Goal: Task Accomplishment & Management: Manage account settings

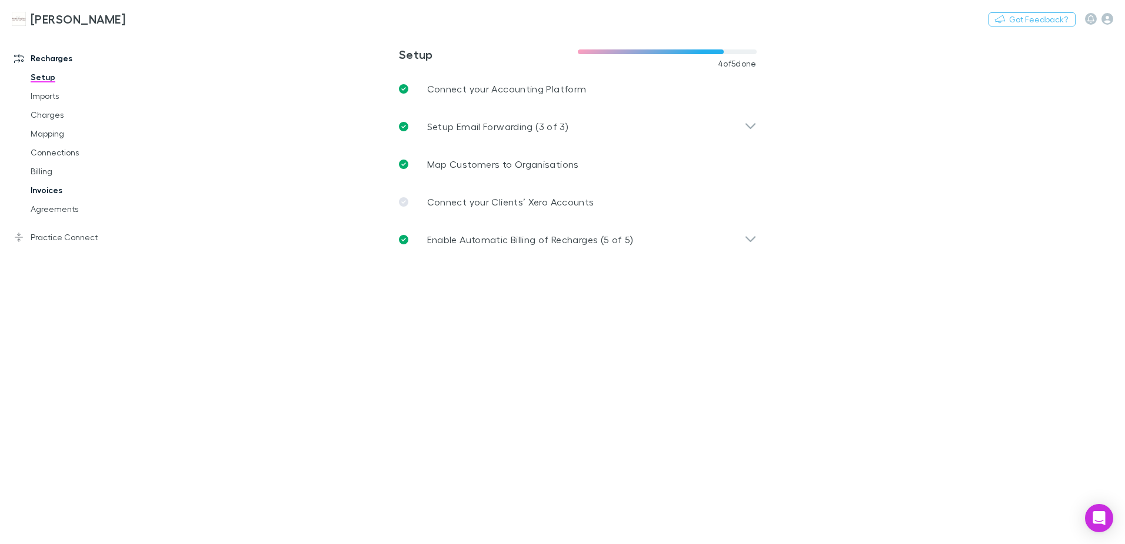
click at [61, 192] on link "Invoices" at bounding box center [89, 190] width 140 height 19
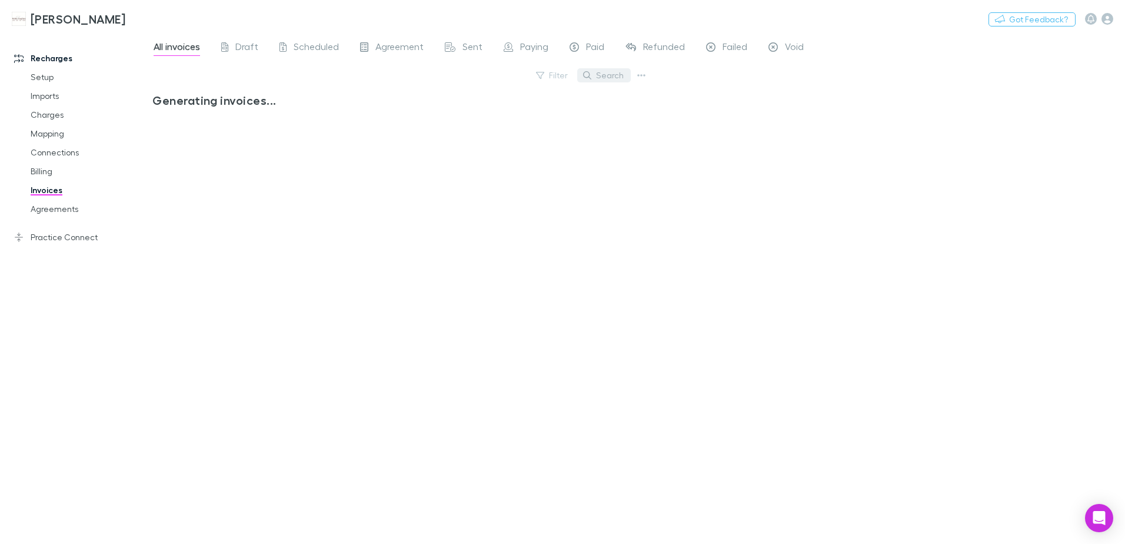
click at [597, 77] on button "Search" at bounding box center [604, 75] width 54 height 14
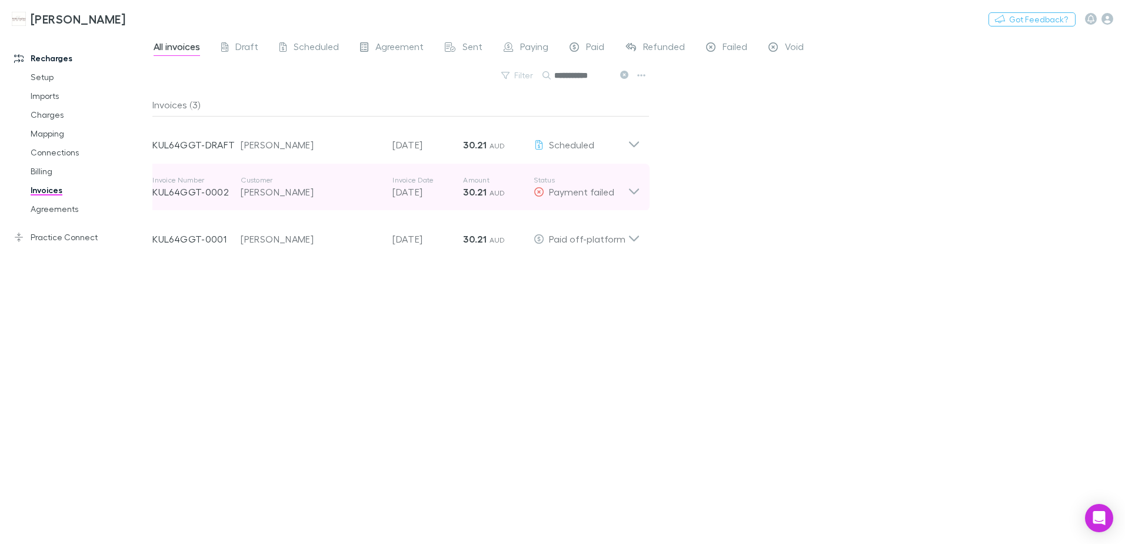
type input "**********"
click at [633, 191] on icon at bounding box center [634, 187] width 12 height 24
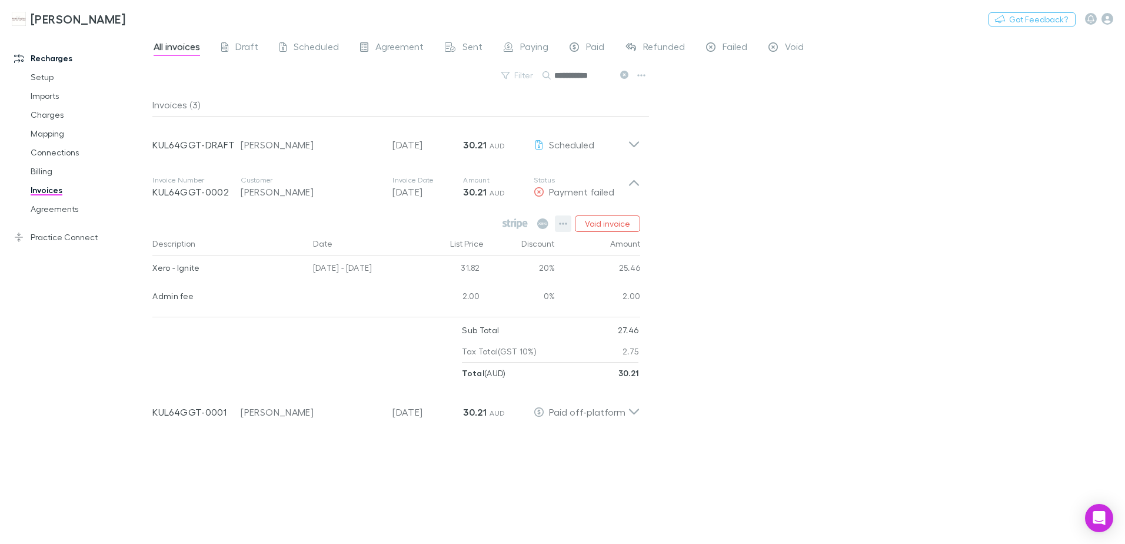
click at [565, 225] on icon "button" at bounding box center [563, 223] width 8 height 9
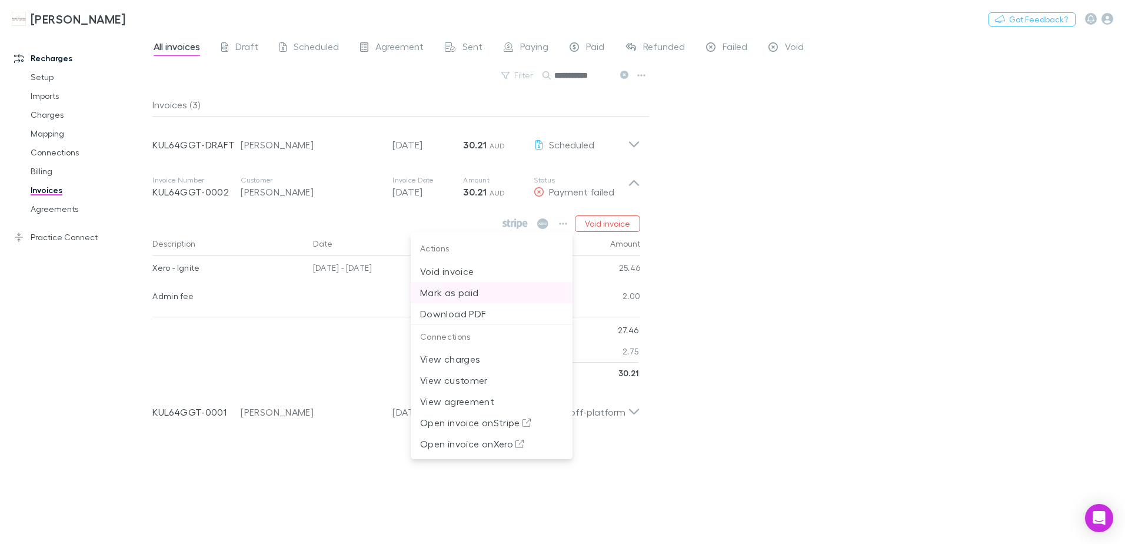
click at [475, 292] on p "Mark as paid" at bounding box center [491, 292] width 143 height 14
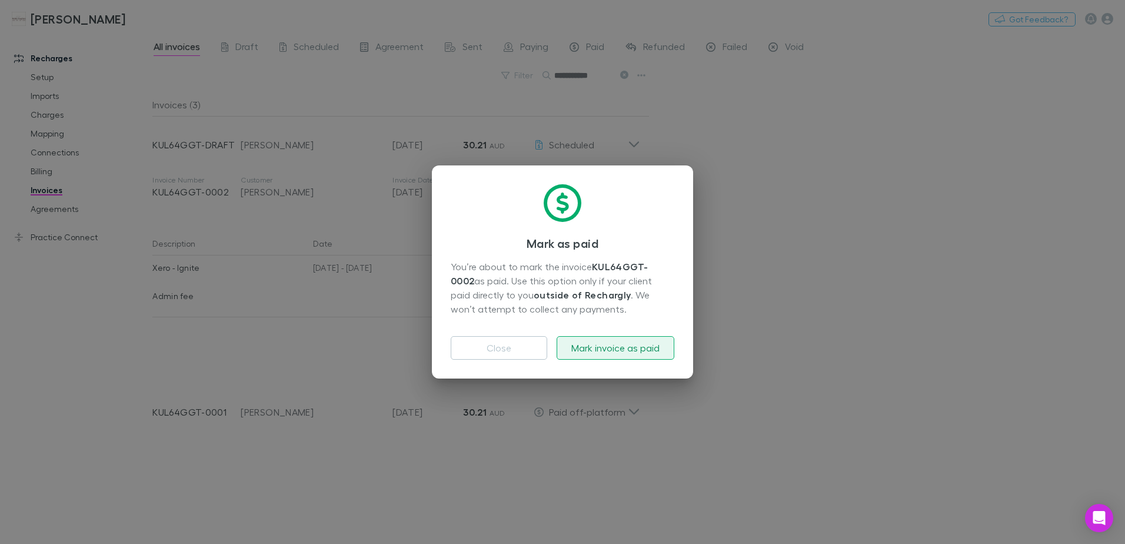
click at [640, 344] on button "Mark invoice as paid" at bounding box center [616, 348] width 118 height 24
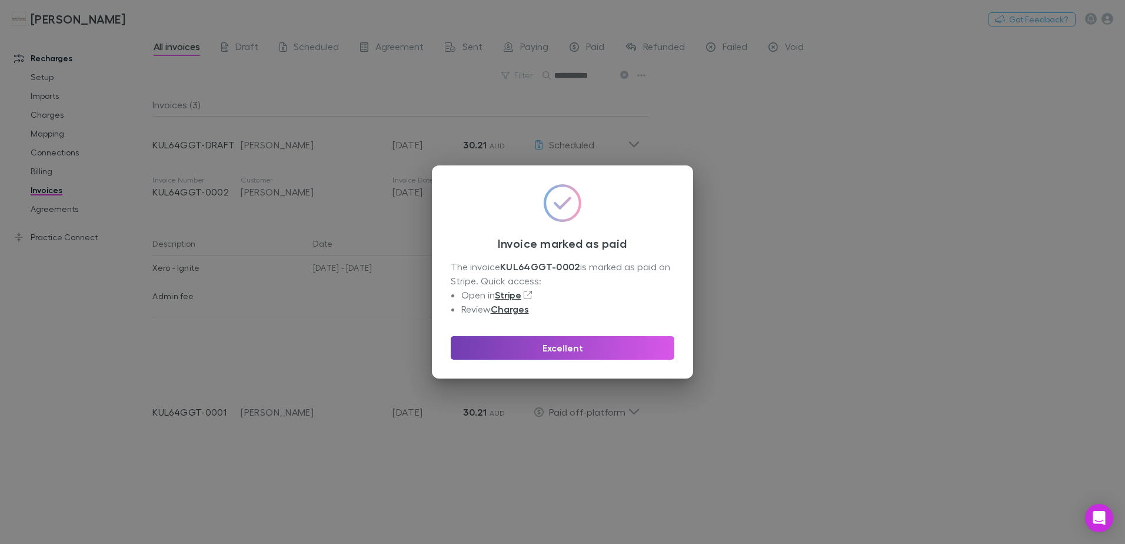
click at [640, 344] on button "Excellent" at bounding box center [563, 348] width 224 height 24
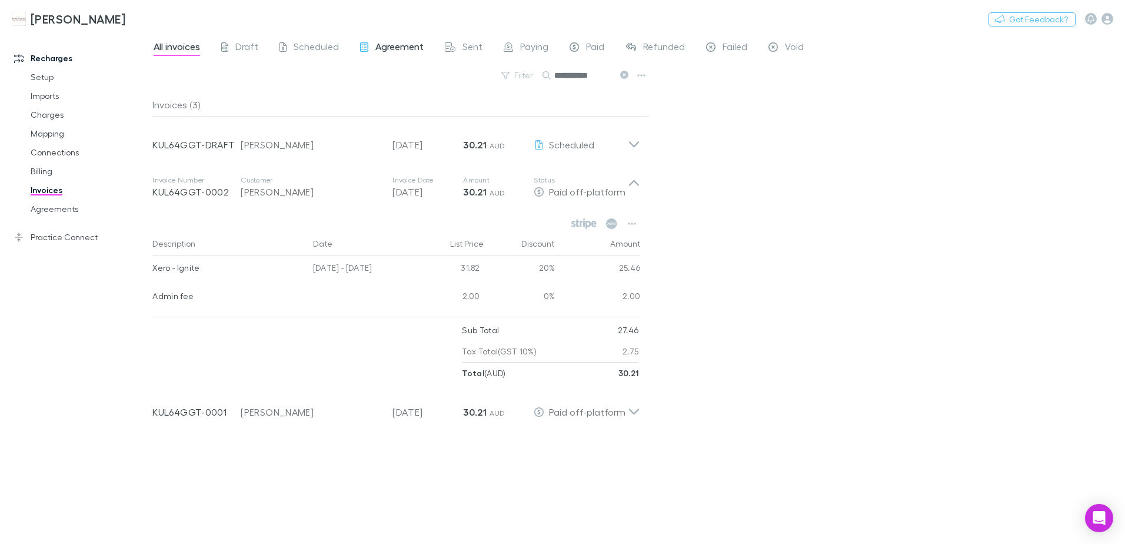
click at [387, 41] on span "Agreement" at bounding box center [399, 48] width 48 height 15
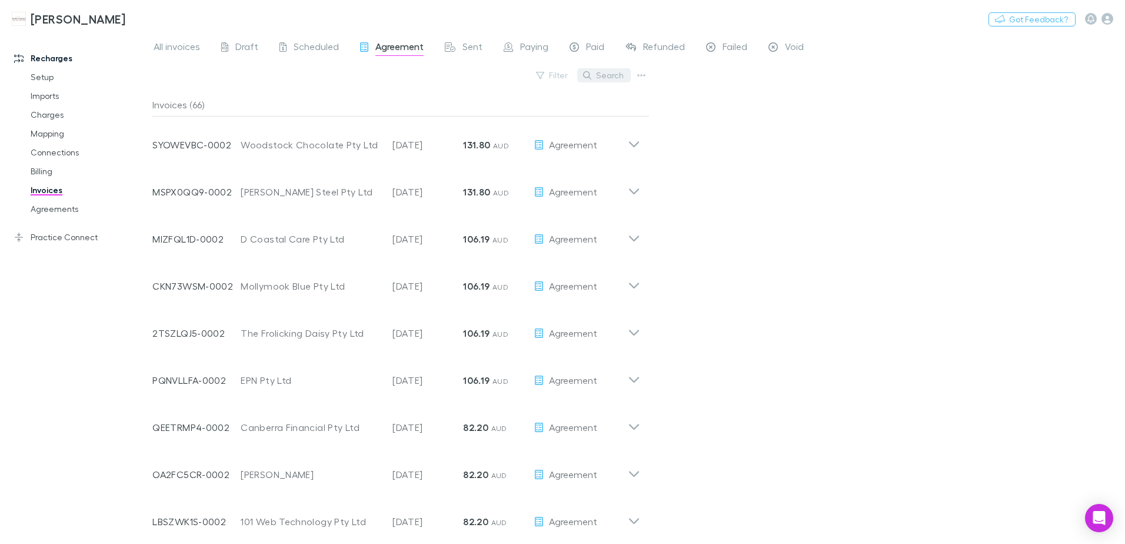
click at [607, 76] on button "Search" at bounding box center [604, 75] width 54 height 14
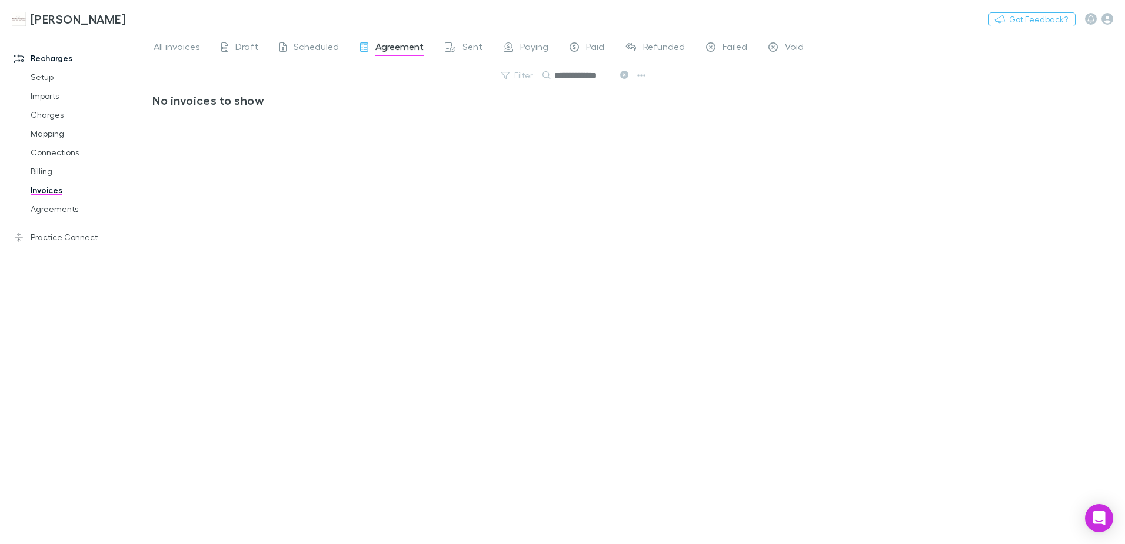
scroll to position [0, 4]
type input "**********"
click at [55, 208] on link "Agreements" at bounding box center [89, 208] width 140 height 19
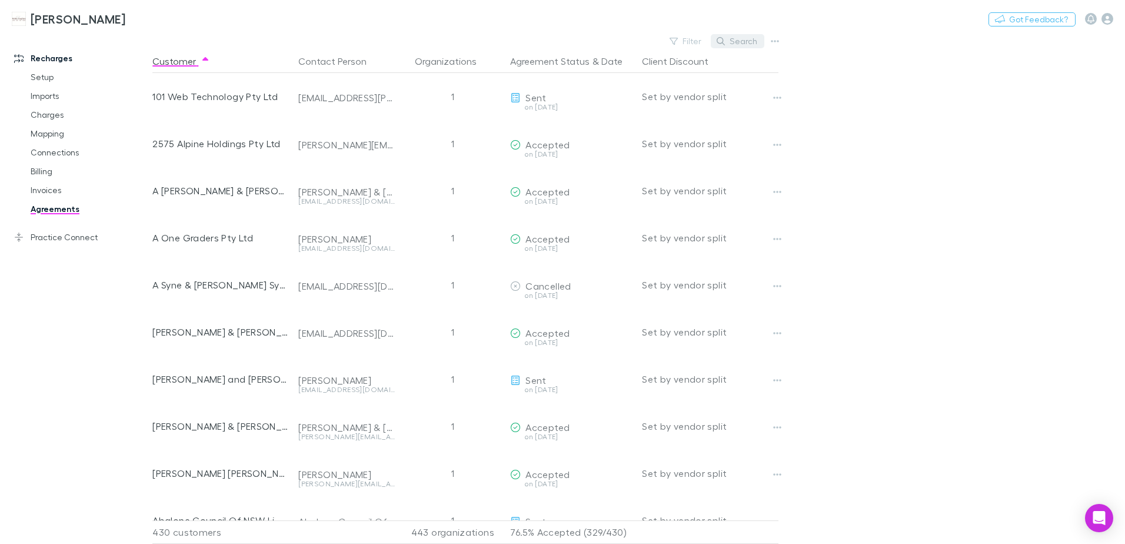
click at [739, 45] on button "Search" at bounding box center [738, 41] width 54 height 14
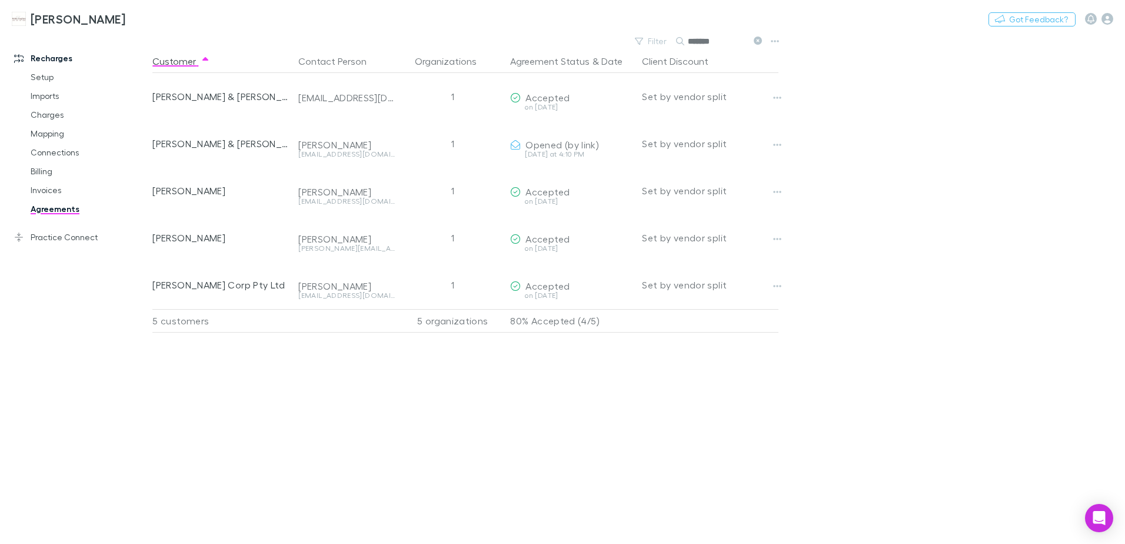
type input "******"
drag, startPoint x: 755, startPoint y: 42, endPoint x: 737, endPoint y: 39, distance: 18.0
click at [755, 42] on icon at bounding box center [758, 40] width 8 height 8
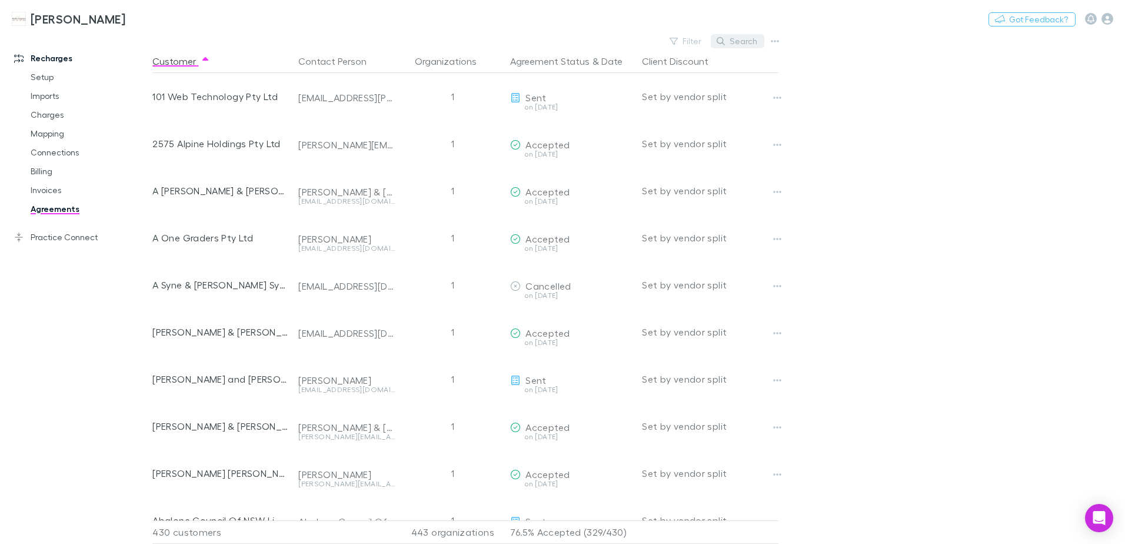
click at [737, 39] on button "Search" at bounding box center [738, 41] width 54 height 14
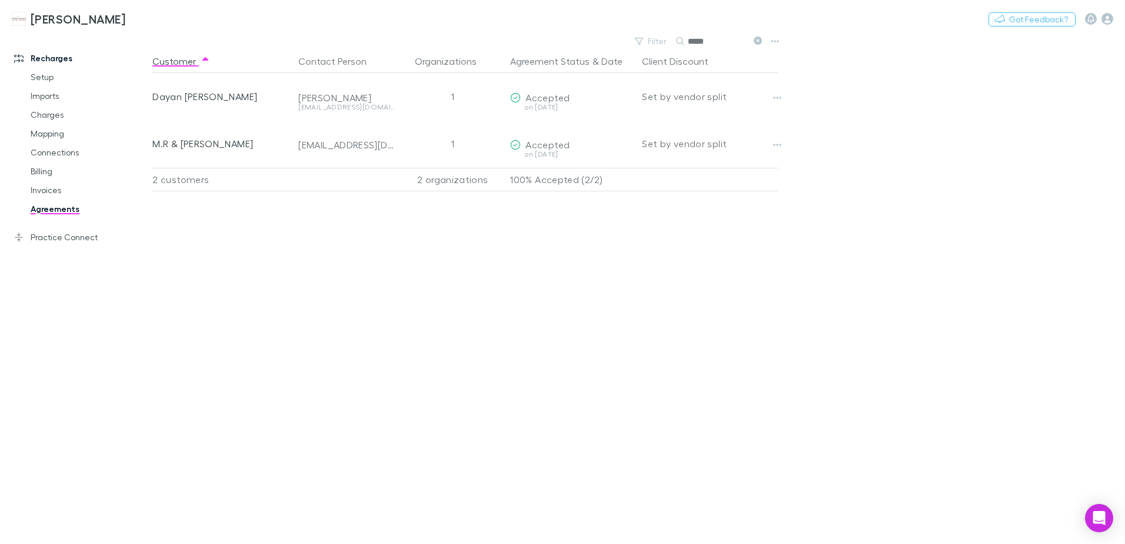
type input "*****"
click at [42, 194] on link "Invoices" at bounding box center [89, 190] width 140 height 19
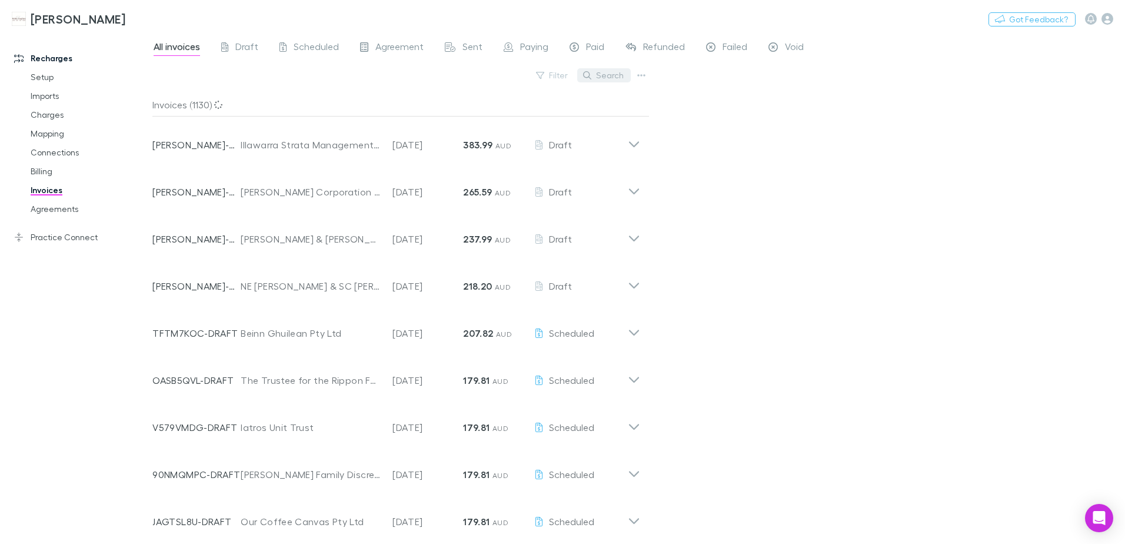
click at [624, 77] on button "Search" at bounding box center [604, 75] width 54 height 14
type input "*****"
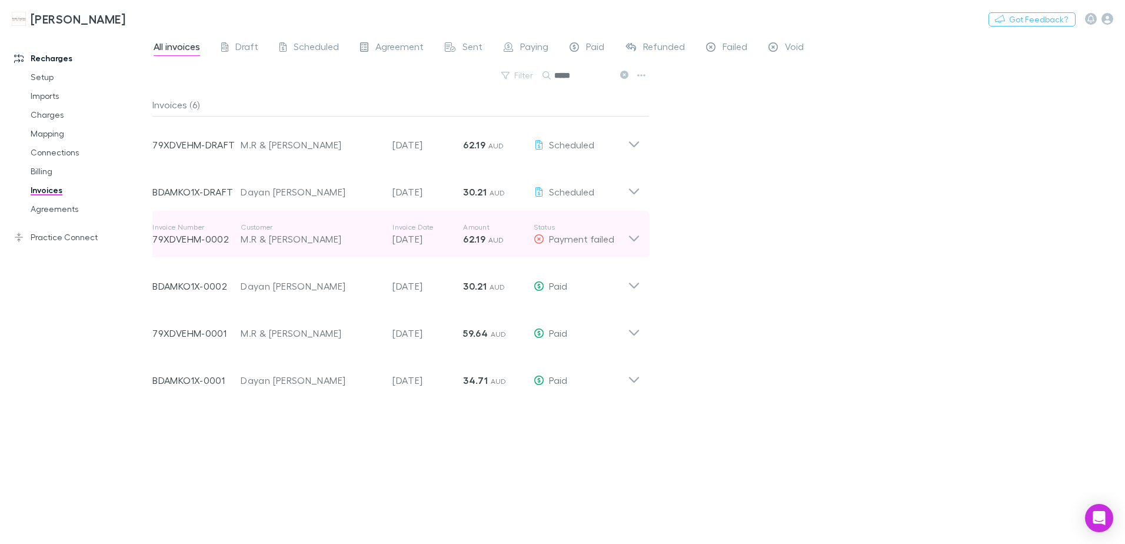
click at [634, 238] on icon at bounding box center [634, 234] width 12 height 24
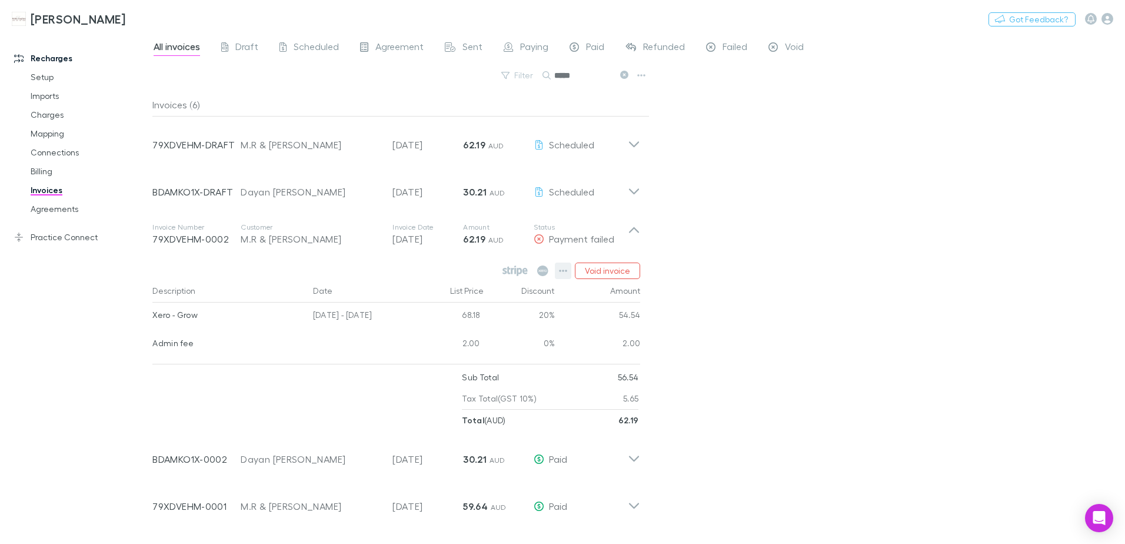
click at [564, 270] on icon "button" at bounding box center [564, 271] width 8 height 2
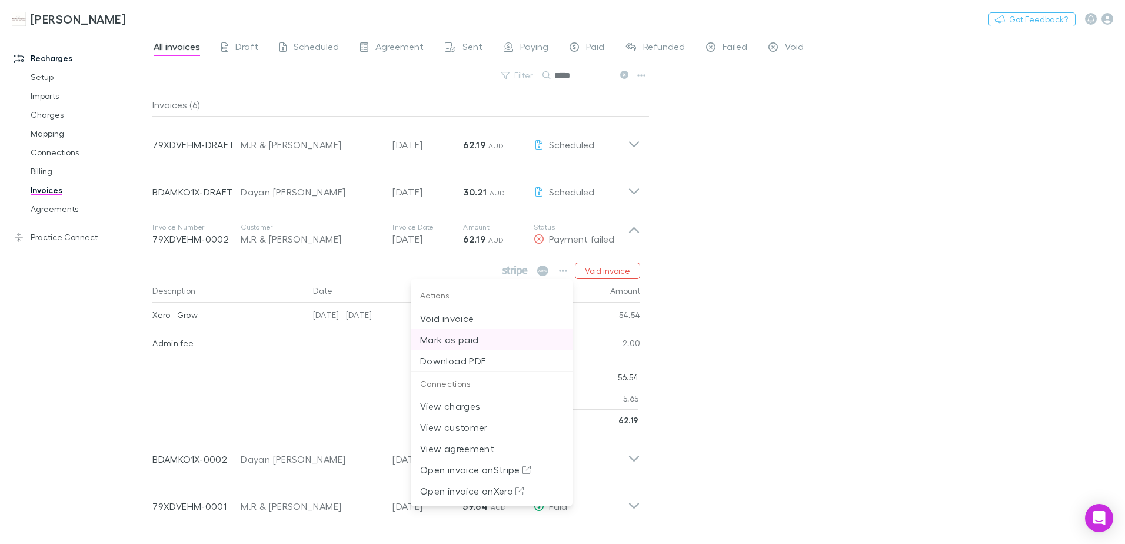
click at [463, 341] on p "Mark as paid" at bounding box center [491, 339] width 143 height 14
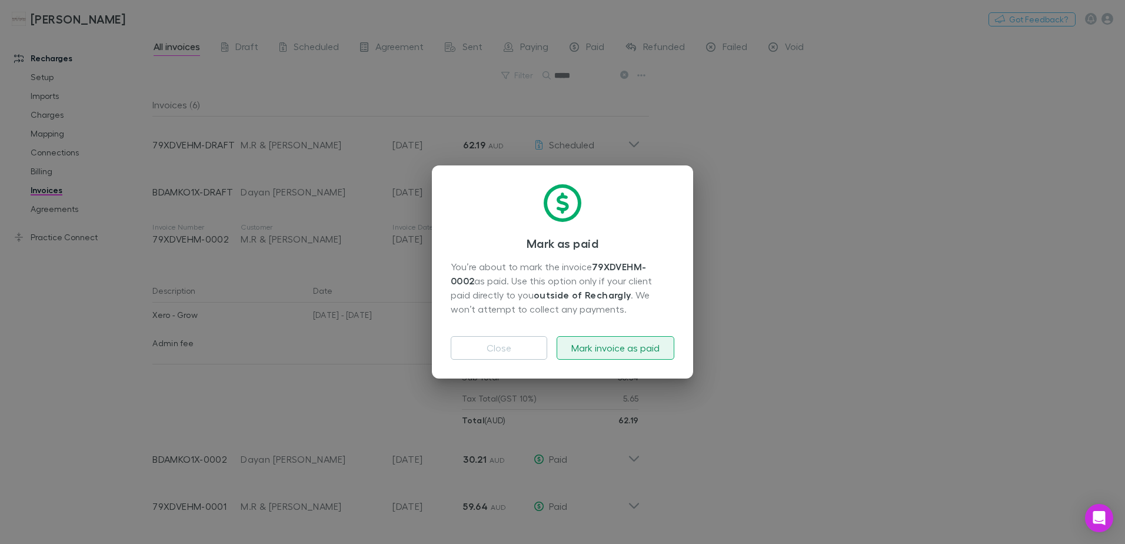
click at [587, 350] on button "Mark invoice as paid" at bounding box center [616, 348] width 118 height 24
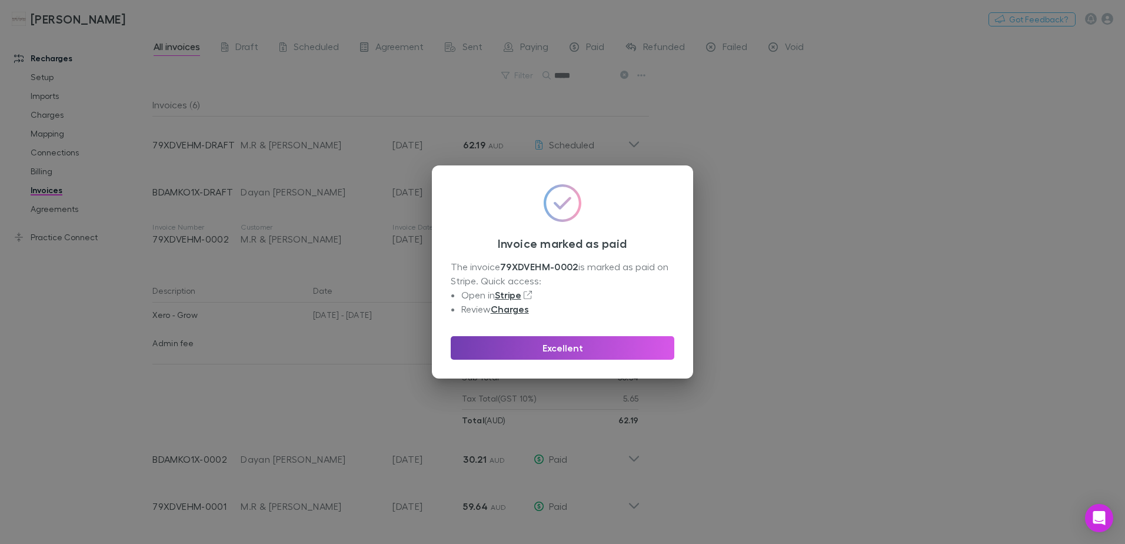
click at [574, 348] on button "Excellent" at bounding box center [563, 348] width 224 height 24
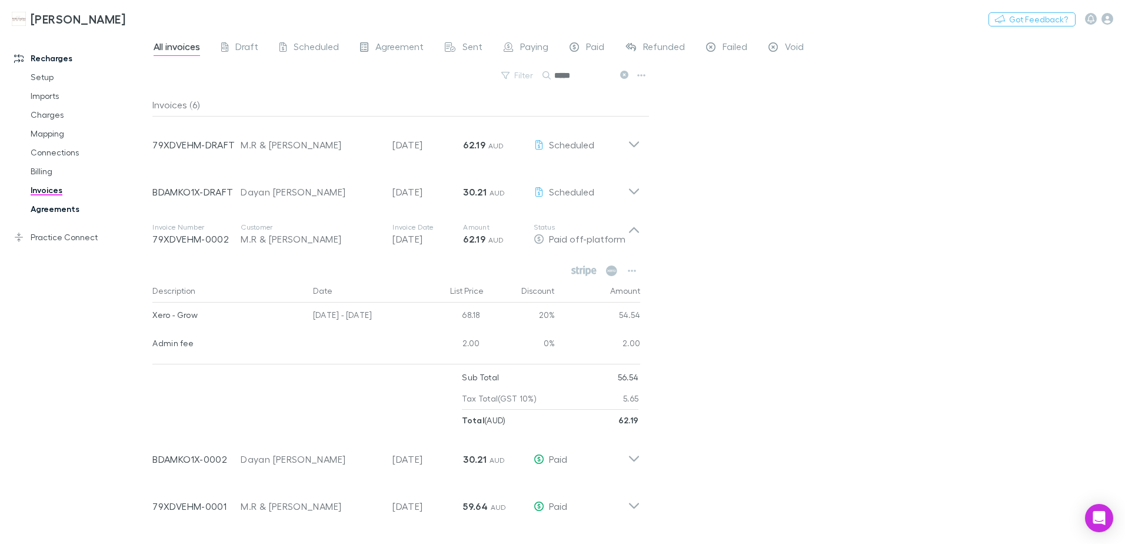
click at [62, 211] on link "Agreements" at bounding box center [89, 208] width 140 height 19
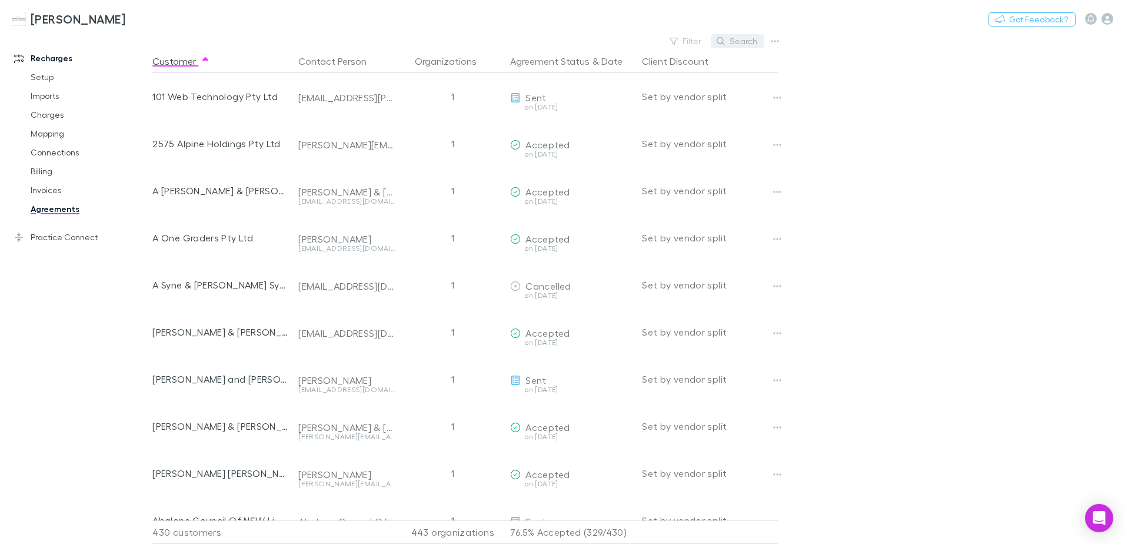
click at [729, 44] on button "Search" at bounding box center [738, 41] width 54 height 14
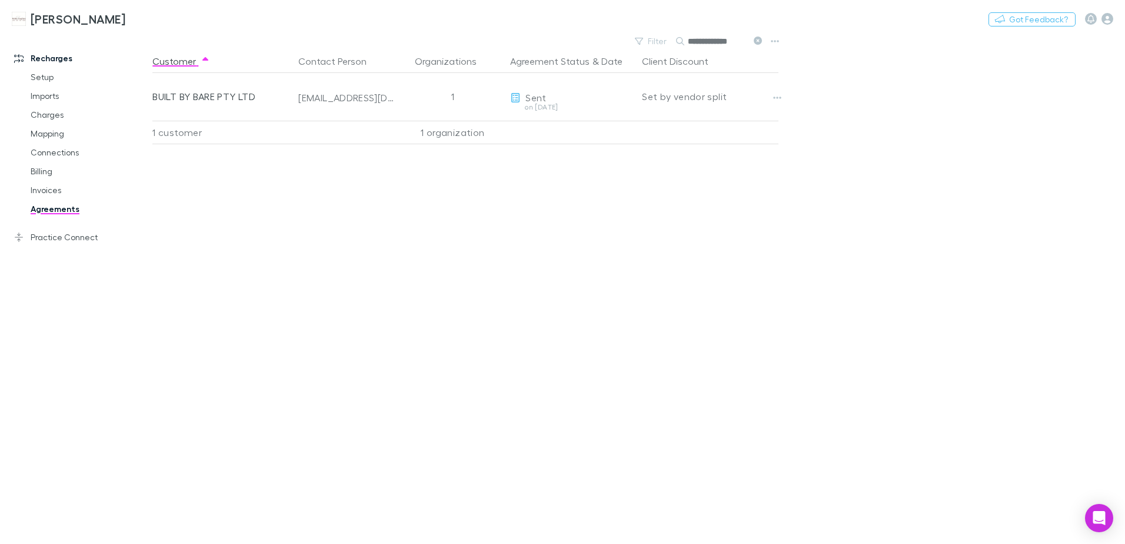
type input "**********"
click at [42, 192] on link "Invoices" at bounding box center [89, 190] width 140 height 19
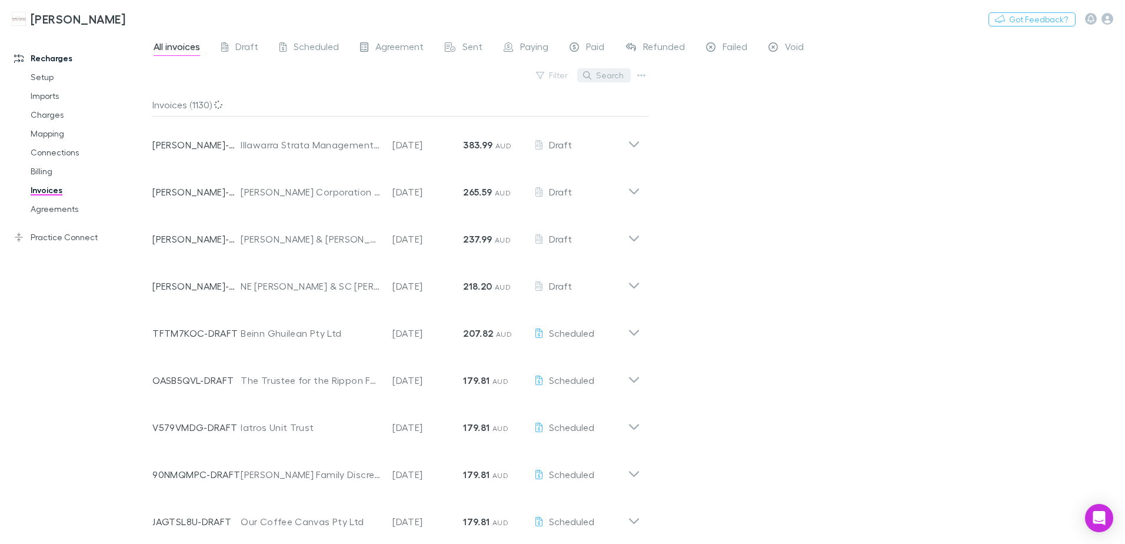
click at [614, 75] on button "Search" at bounding box center [604, 75] width 54 height 14
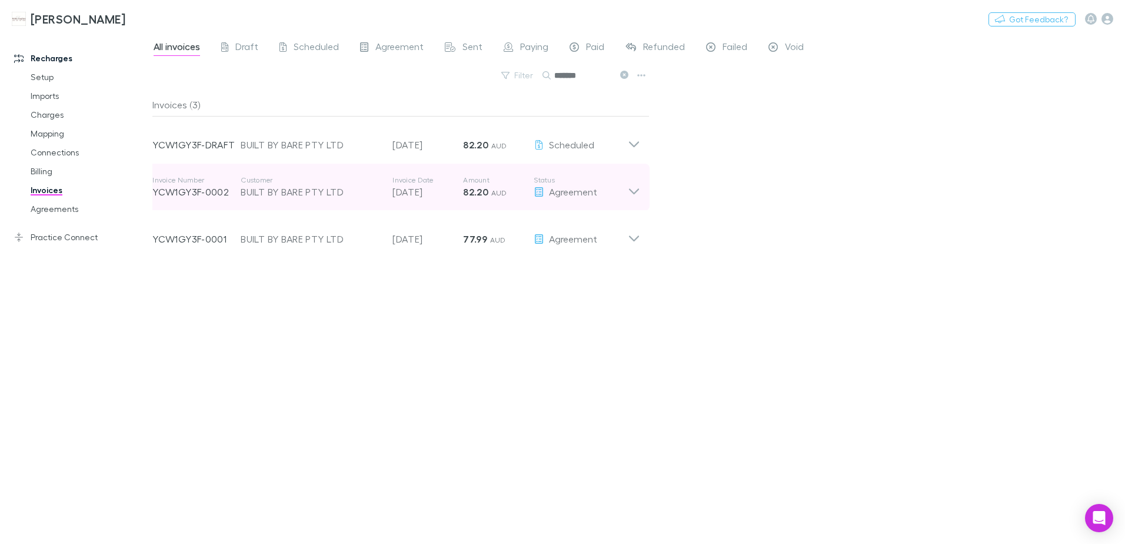
type input "*******"
click at [637, 195] on icon at bounding box center [634, 187] width 12 height 24
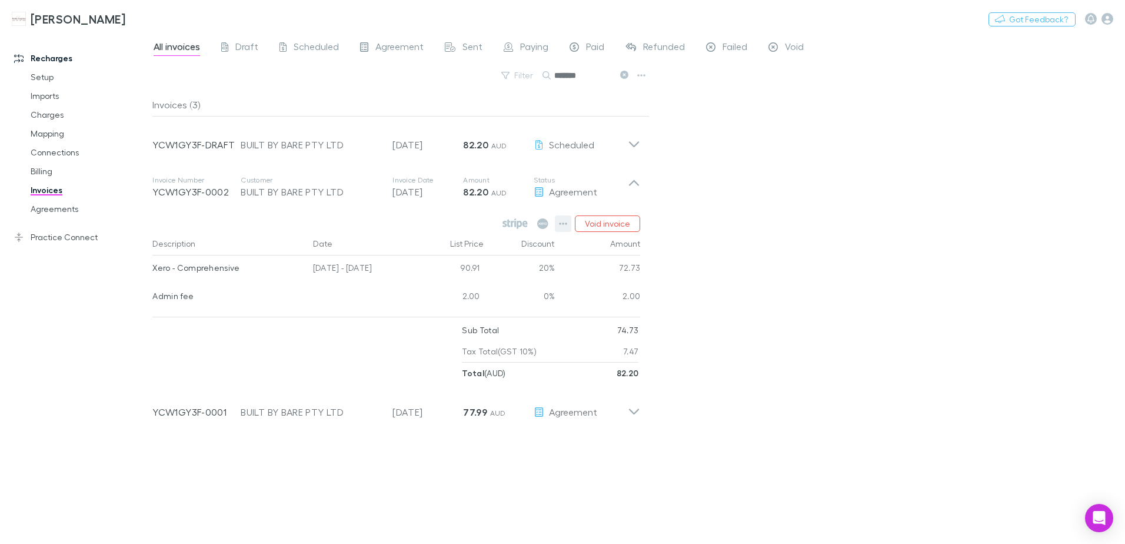
click at [562, 222] on icon "button" at bounding box center [563, 223] width 8 height 9
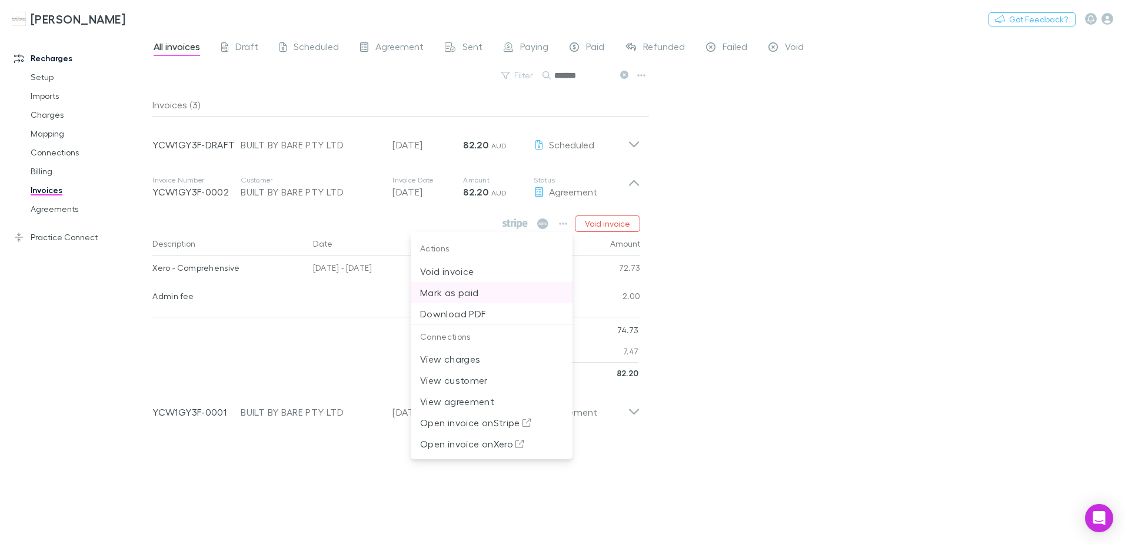
click at [443, 295] on p "Mark as paid" at bounding box center [491, 292] width 143 height 14
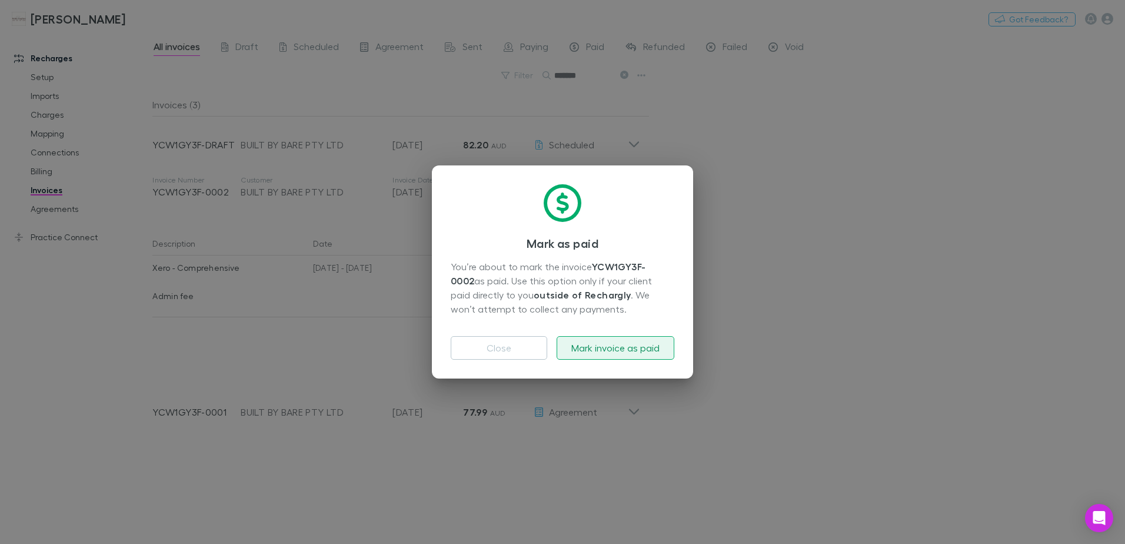
click at [636, 345] on button "Mark invoice as paid" at bounding box center [616, 348] width 118 height 24
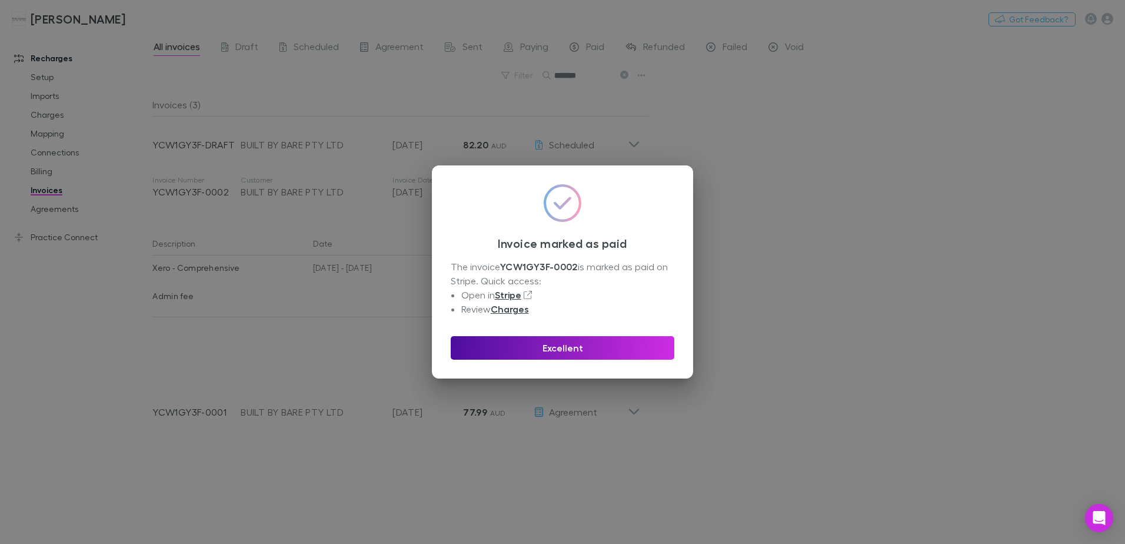
click at [632, 341] on button "Excellent" at bounding box center [563, 348] width 224 height 24
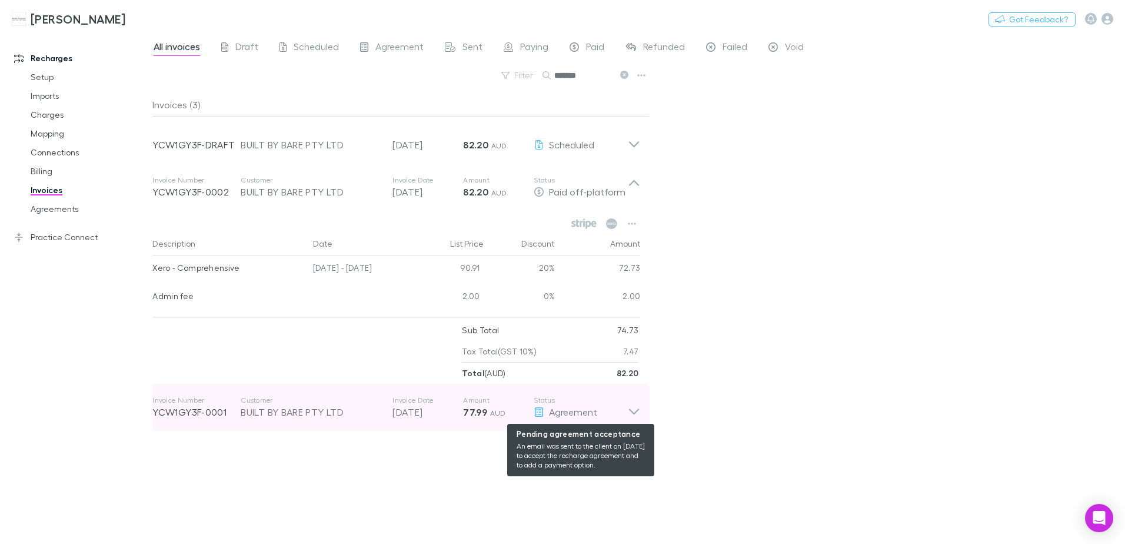
click at [630, 410] on icon at bounding box center [634, 411] width 10 height 6
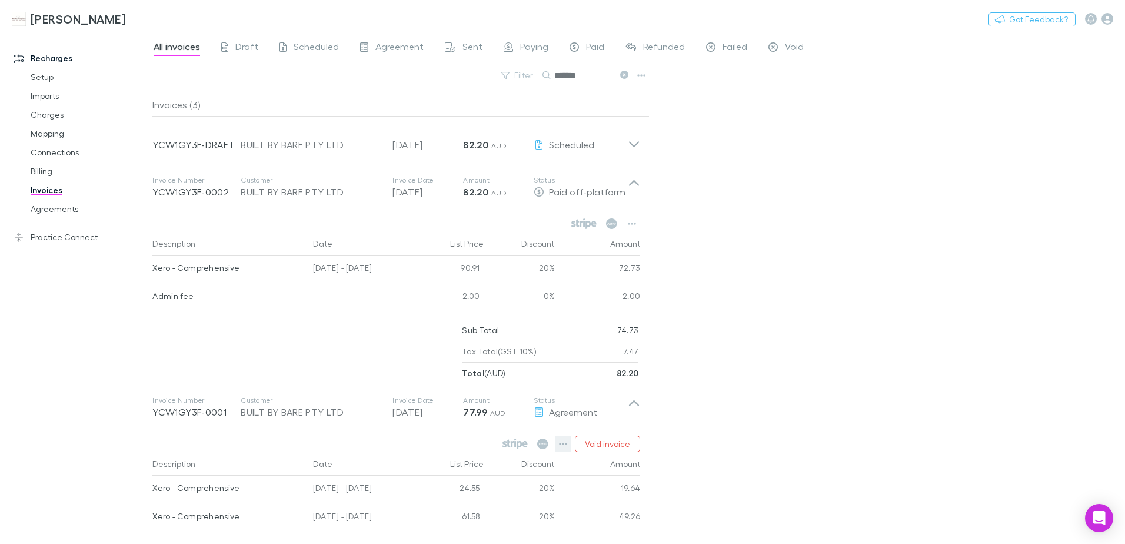
click at [561, 447] on icon "button" at bounding box center [563, 443] width 8 height 9
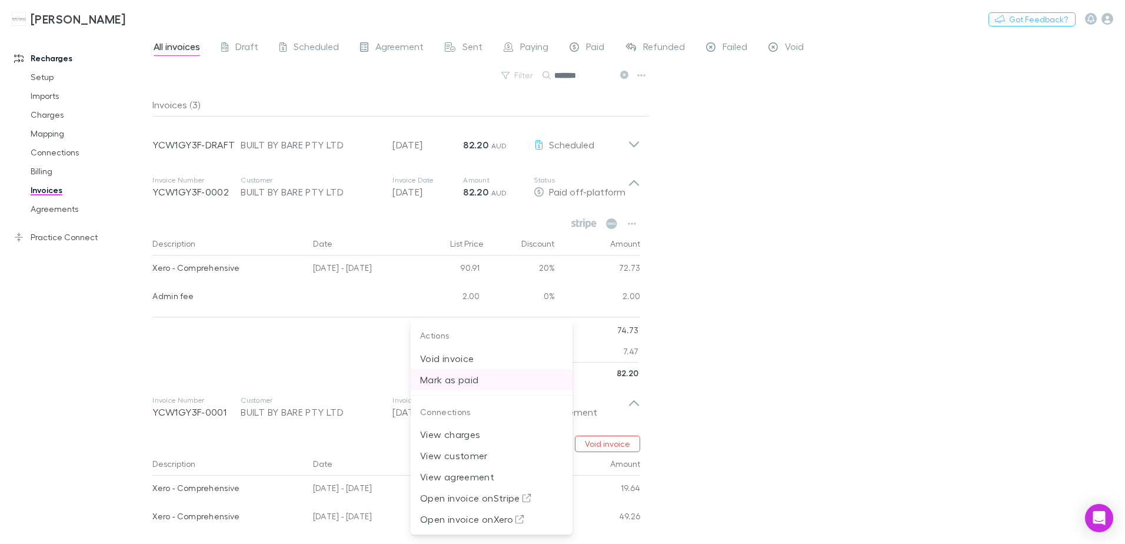
click at [448, 388] on li "Mark as paid" at bounding box center [492, 379] width 162 height 21
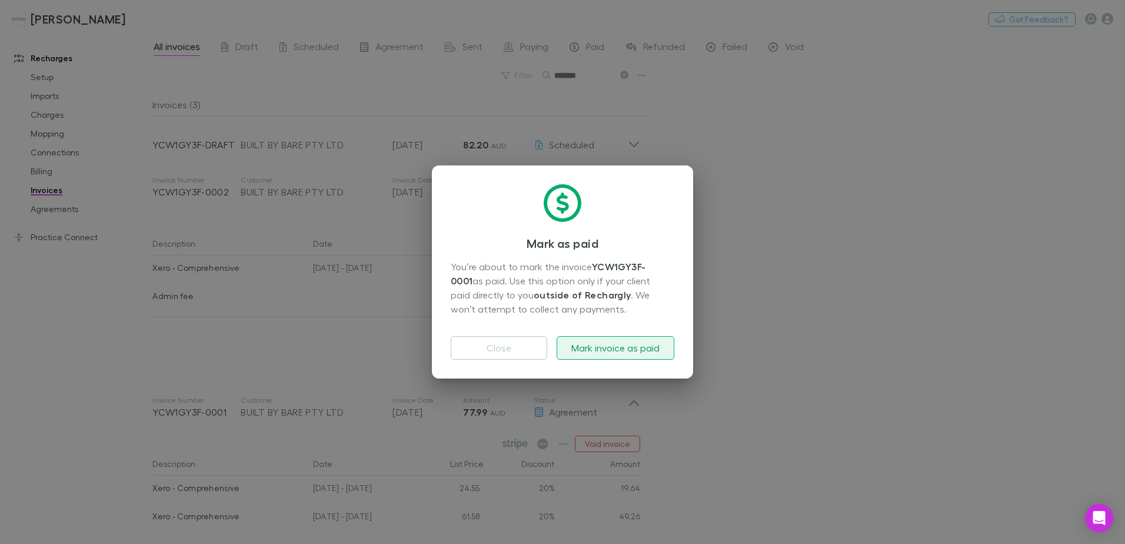
click at [594, 351] on button "Mark invoice as paid" at bounding box center [616, 348] width 118 height 24
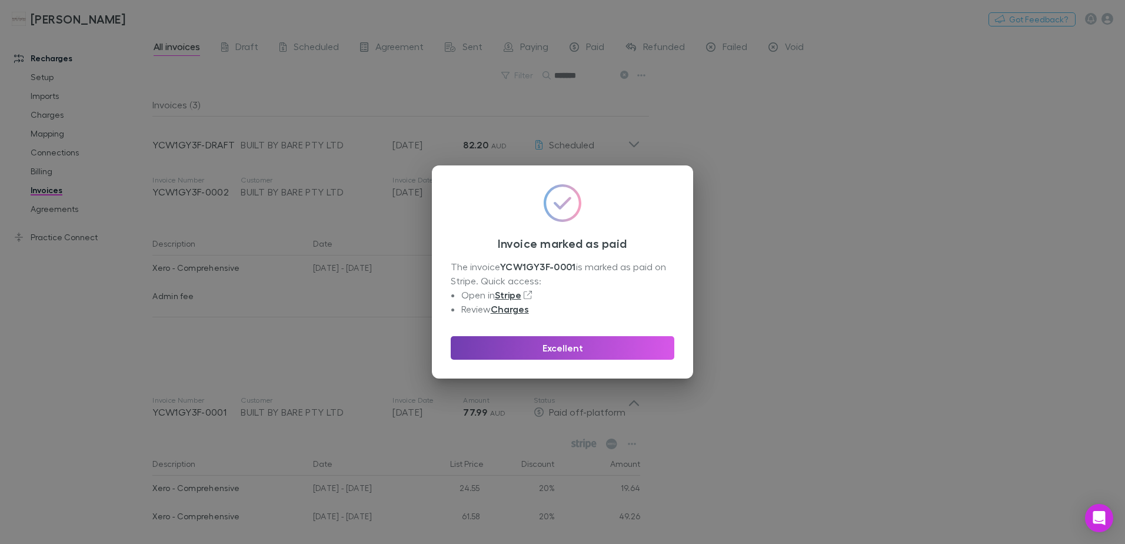
click at [507, 343] on button "Excellent" at bounding box center [563, 348] width 224 height 24
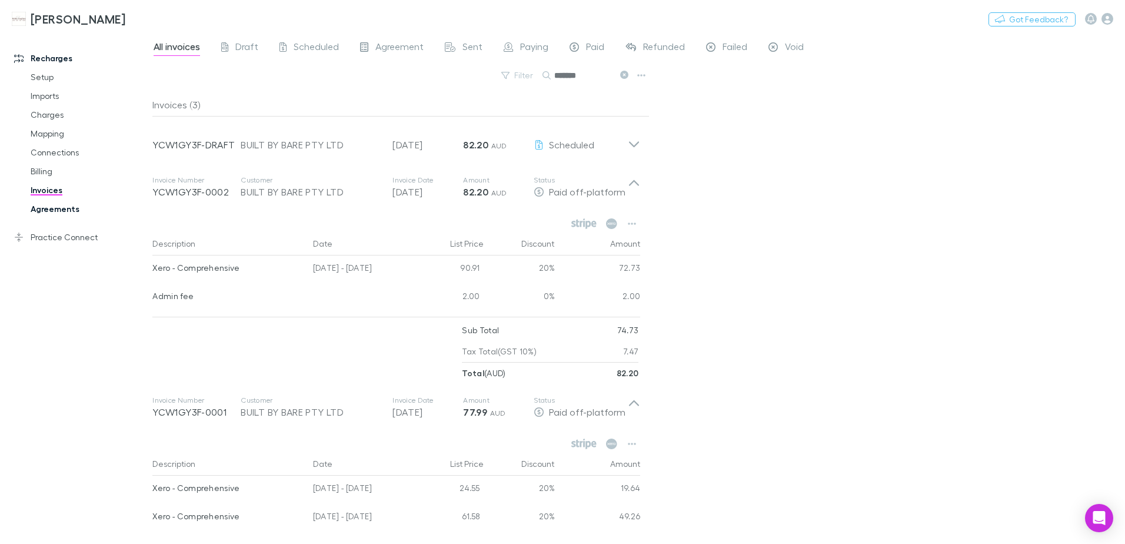
click at [46, 210] on link "Agreements" at bounding box center [89, 208] width 140 height 19
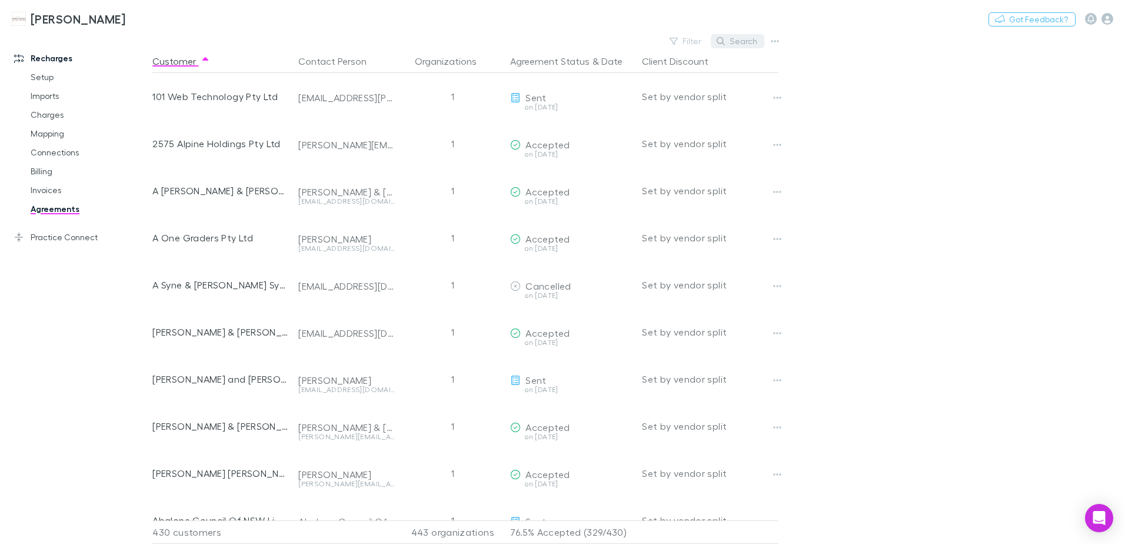
click at [729, 39] on button "Search" at bounding box center [738, 41] width 54 height 14
type input "*"
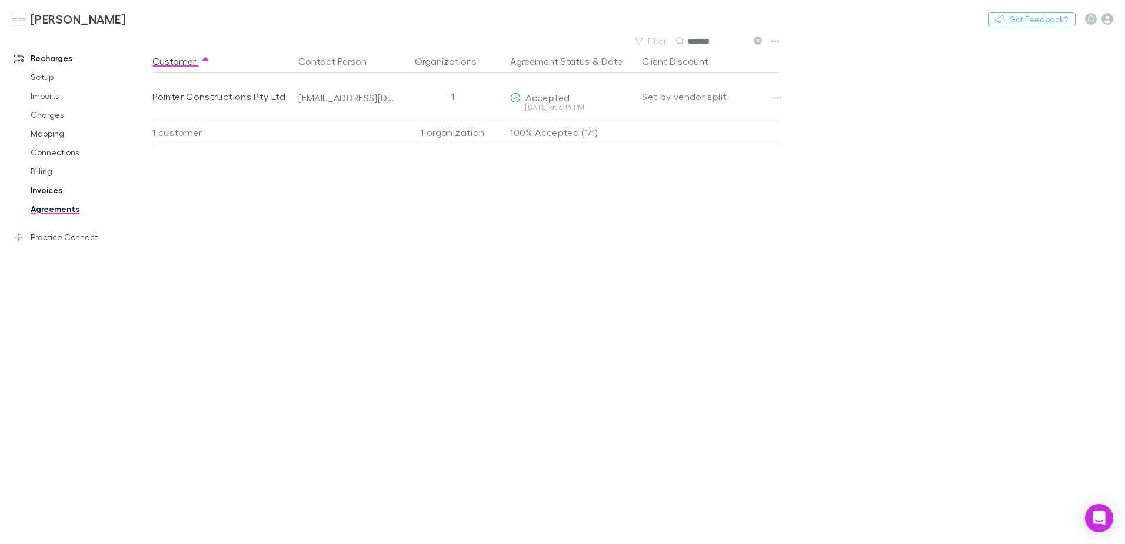
type input "*******"
click at [52, 195] on link "Invoices" at bounding box center [89, 190] width 140 height 19
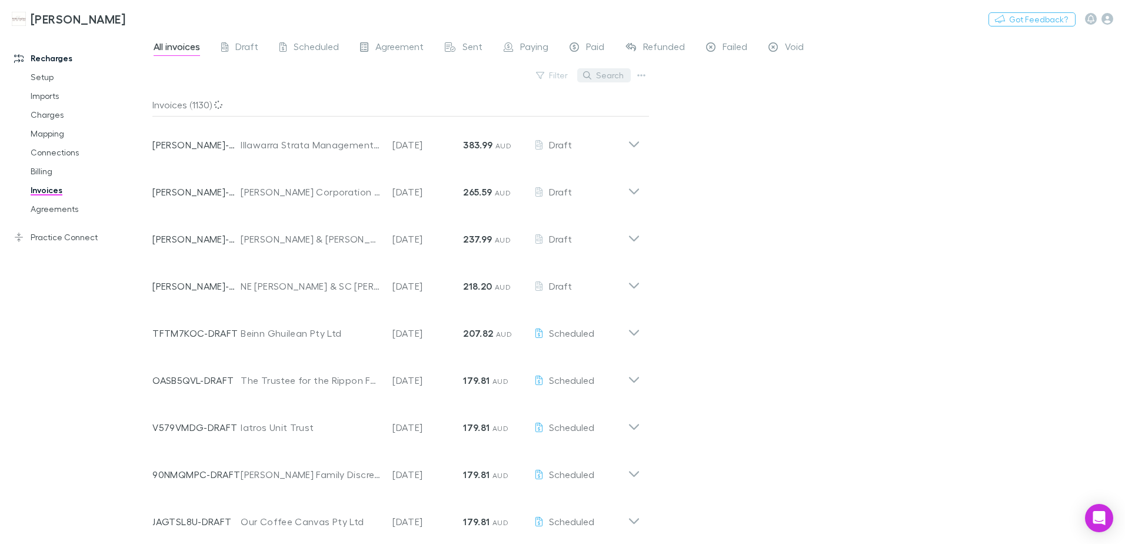
click at [610, 77] on button "Search" at bounding box center [604, 75] width 54 height 14
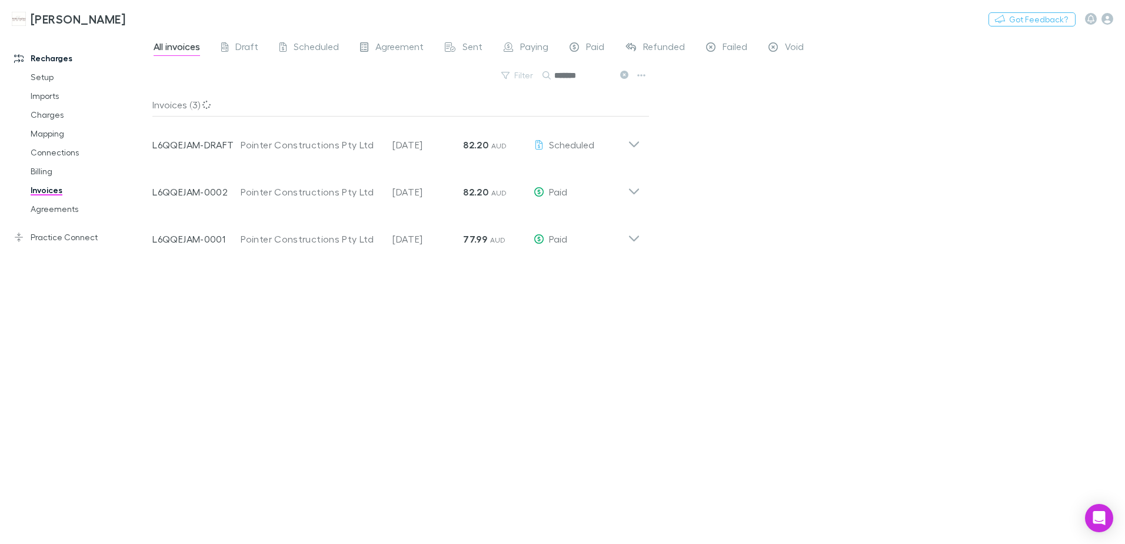
type input "*******"
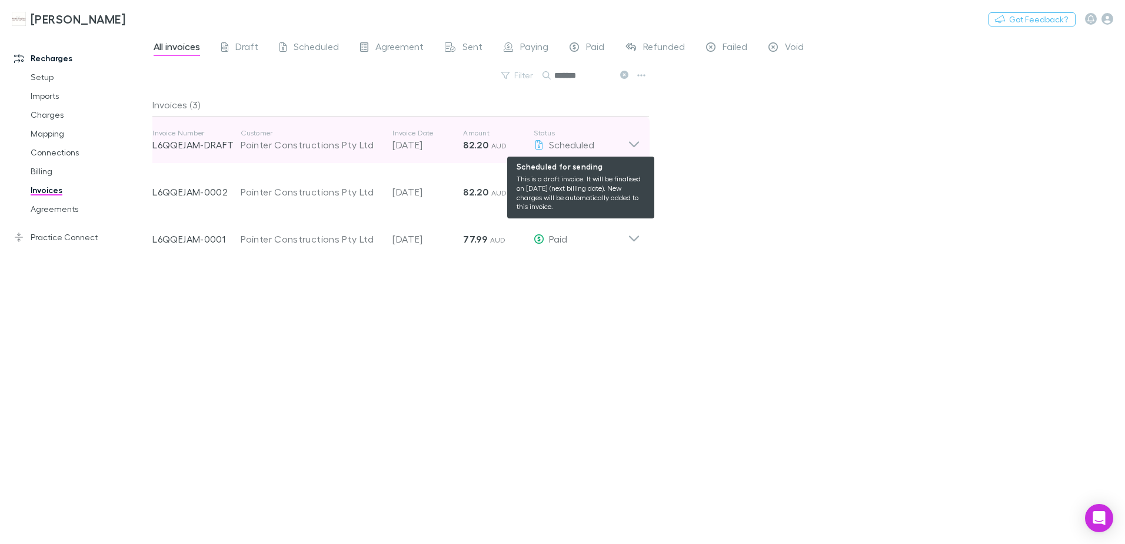
click at [624, 145] on div "Scheduled" at bounding box center [581, 145] width 94 height 14
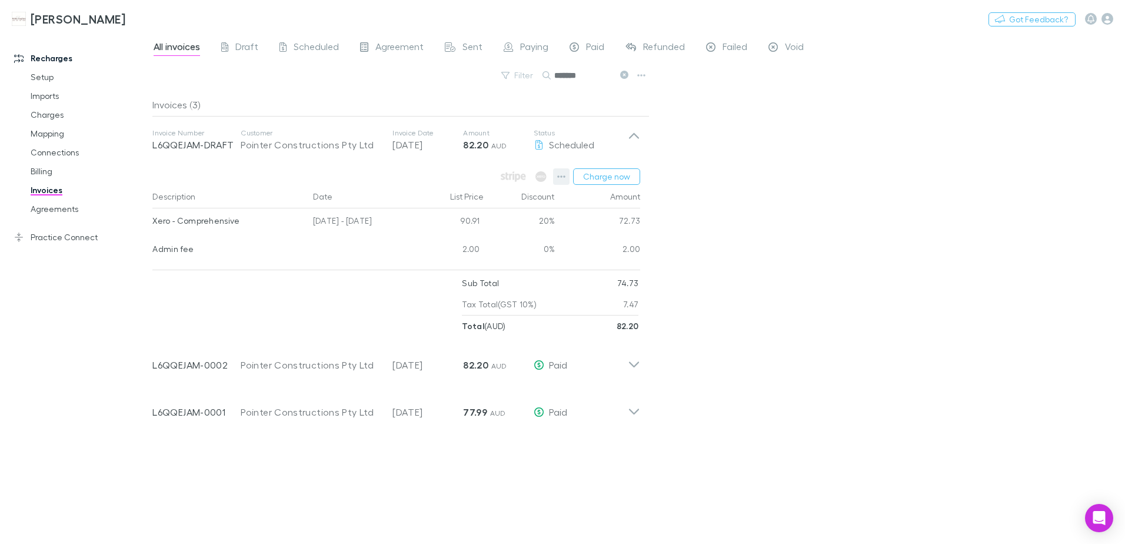
click at [564, 177] on icon "button" at bounding box center [561, 176] width 8 height 9
click at [897, 347] on div at bounding box center [562, 272] width 1125 height 544
click at [558, 178] on icon "button" at bounding box center [561, 176] width 8 height 9
click at [758, 219] on div at bounding box center [562, 272] width 1125 height 544
click at [757, 223] on div "All invoices Draft Scheduled Agreement Sent Paying Paid Refunded Failed Void Fi…" at bounding box center [638, 288] width 973 height 511
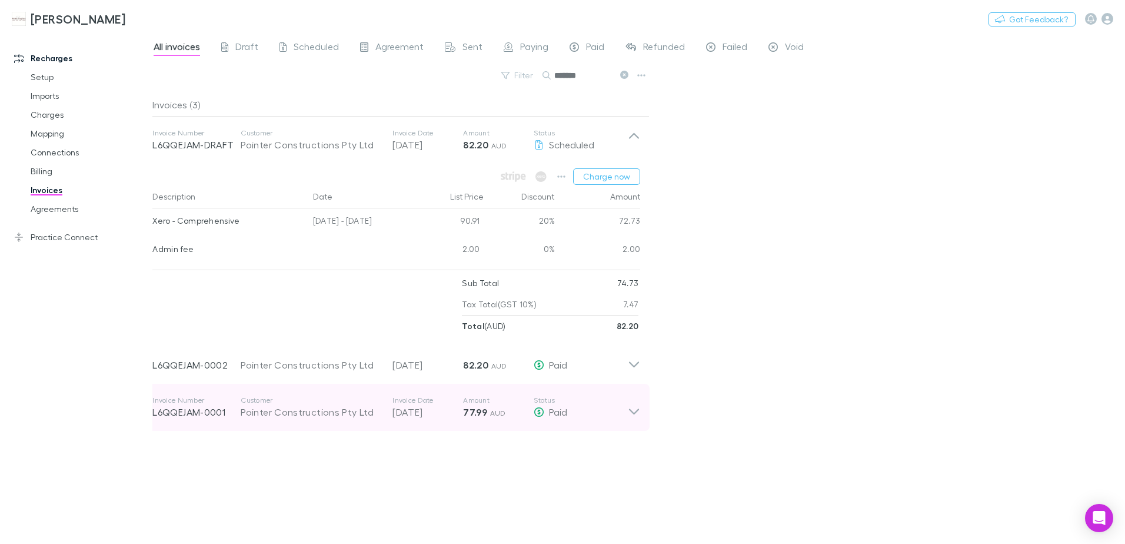
click at [632, 414] on icon at bounding box center [634, 407] width 12 height 24
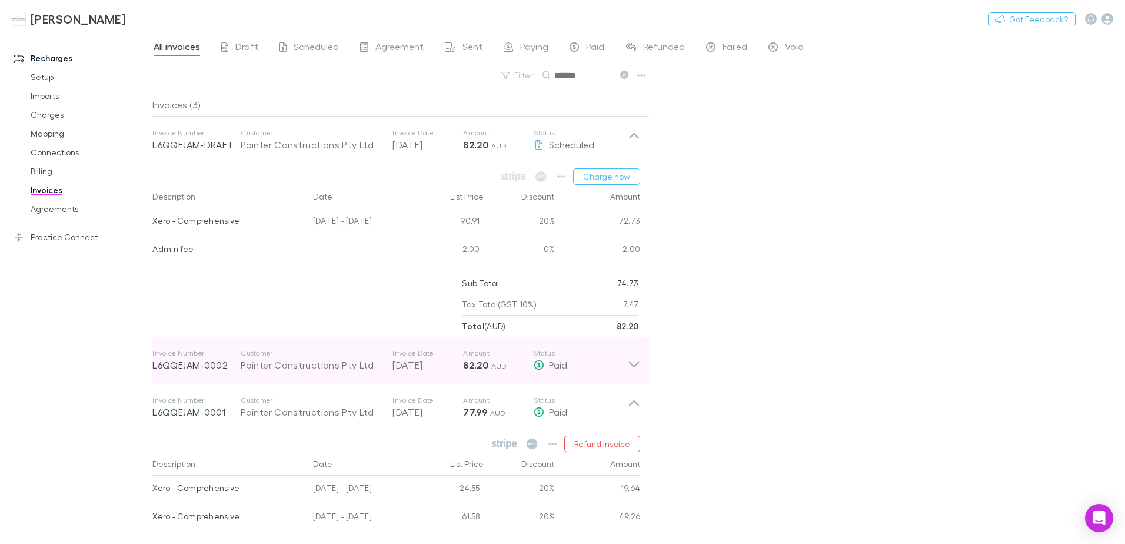
click at [633, 367] on icon at bounding box center [634, 360] width 12 height 24
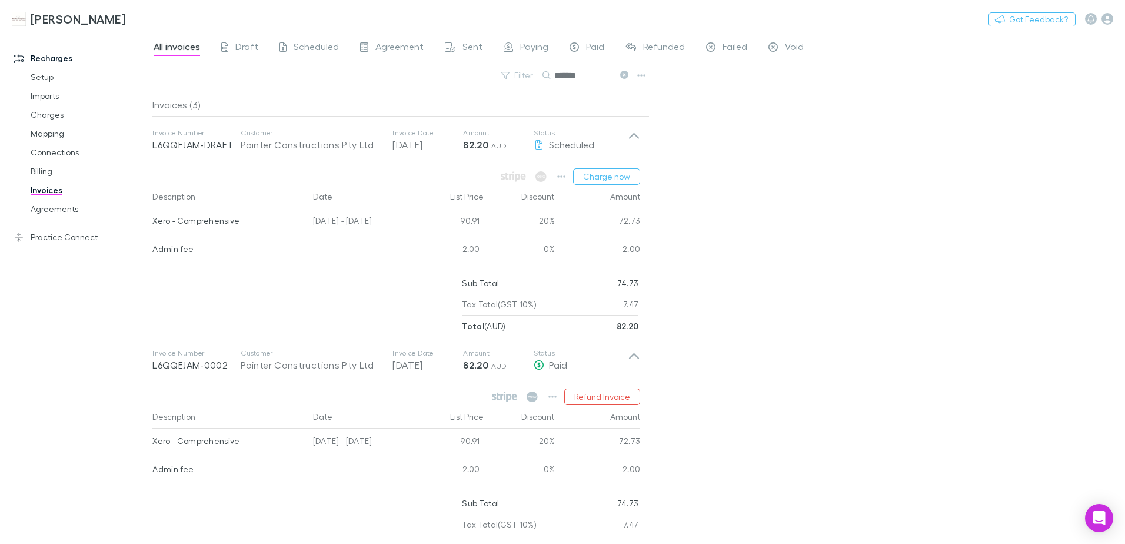
click at [744, 345] on div "All invoices Draft Scheduled Agreement Sent Paying Paid Refunded Failed Void Fi…" at bounding box center [638, 288] width 973 height 511
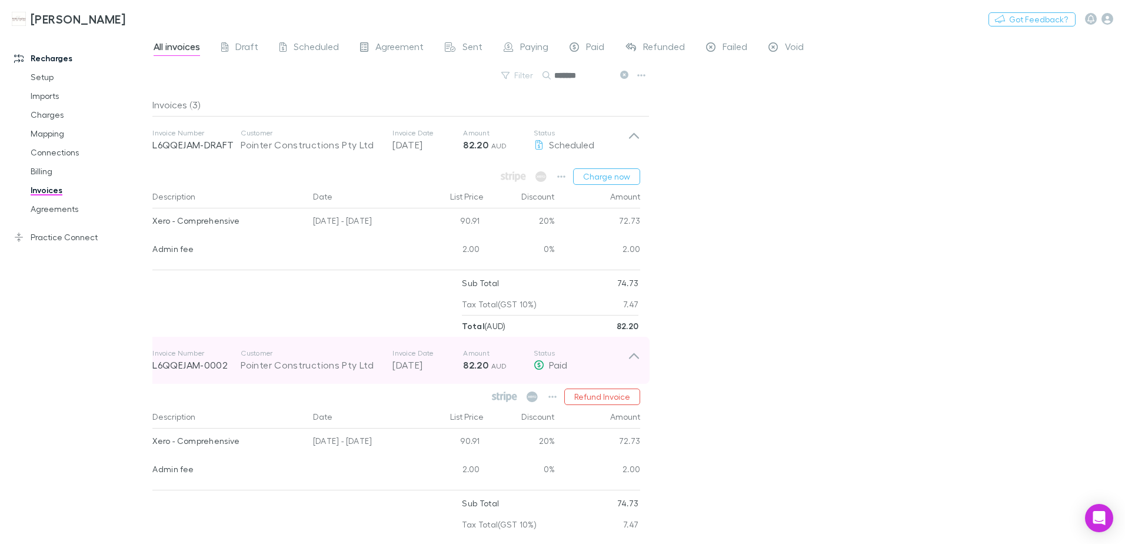
click at [628, 355] on icon at bounding box center [634, 360] width 12 height 24
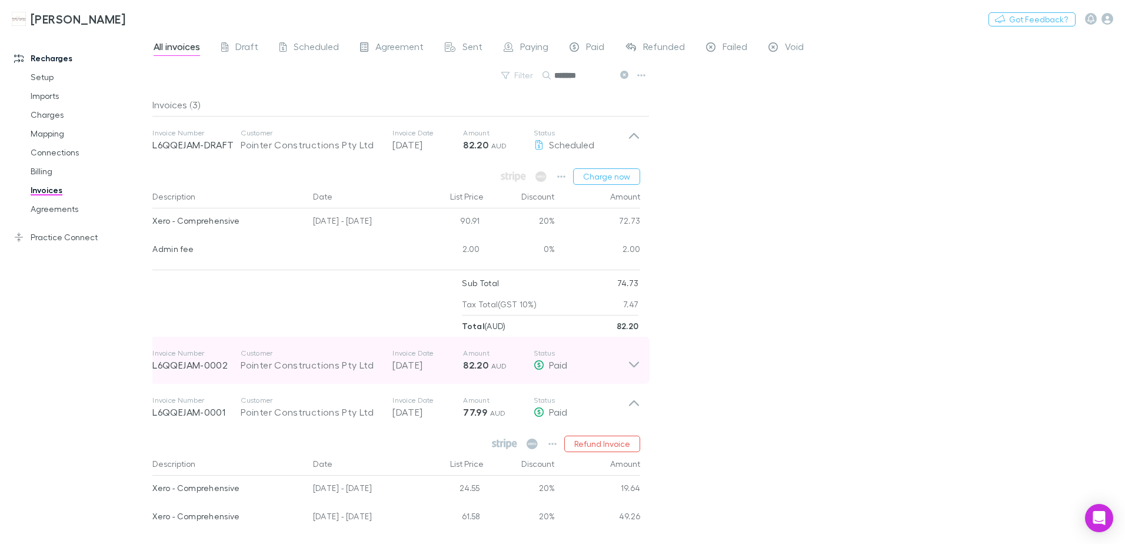
click at [637, 364] on icon at bounding box center [634, 364] width 10 height 6
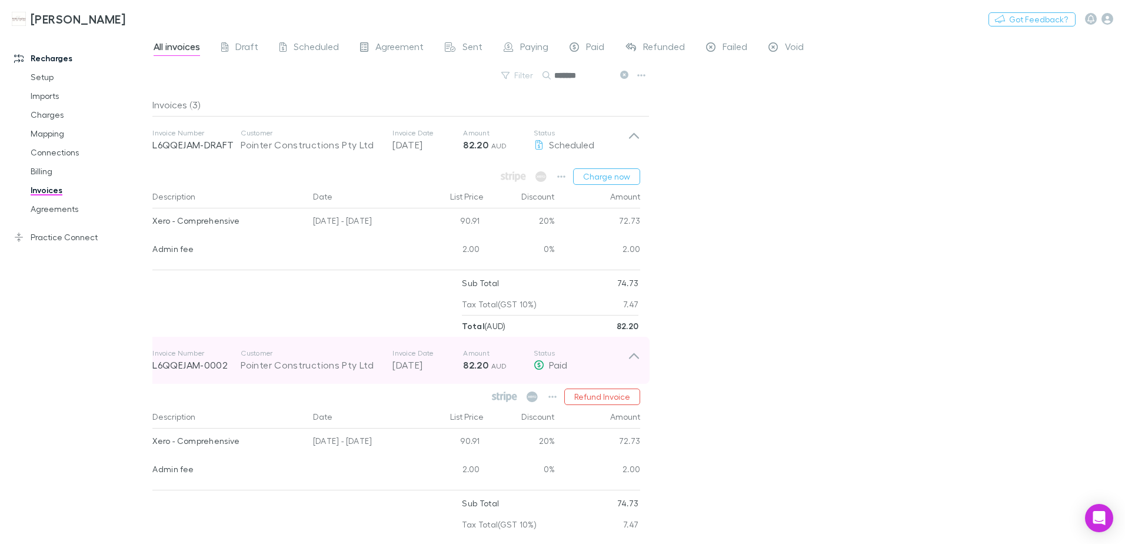
click at [640, 355] on icon at bounding box center [634, 360] width 12 height 24
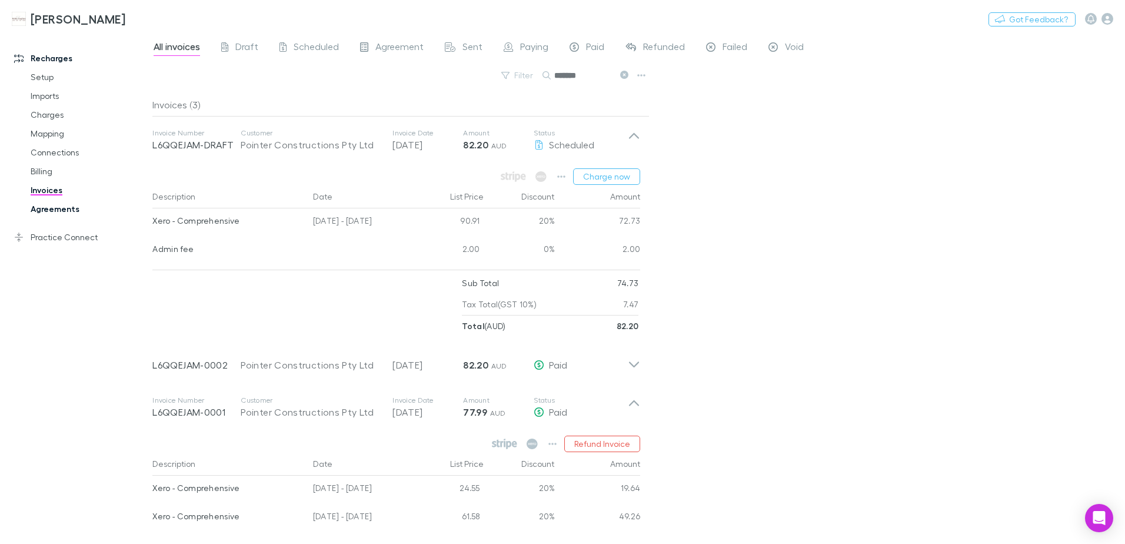
click at [45, 205] on link "Agreements" at bounding box center [89, 208] width 140 height 19
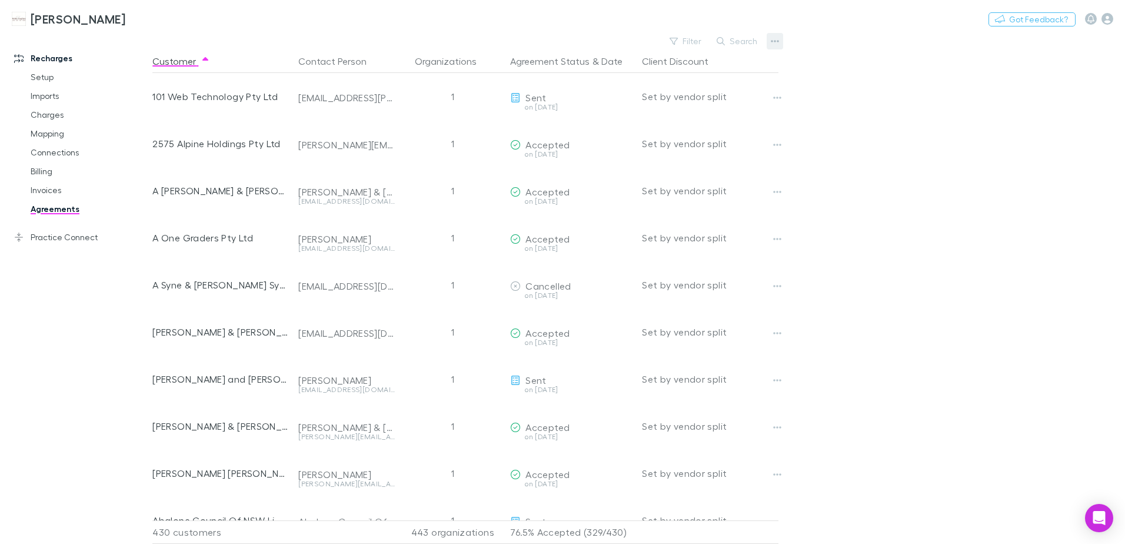
click at [772, 41] on icon "button" at bounding box center [775, 41] width 8 height 2
click at [860, 62] on div at bounding box center [562, 272] width 1125 height 544
click at [731, 41] on button "Search" at bounding box center [738, 41] width 54 height 14
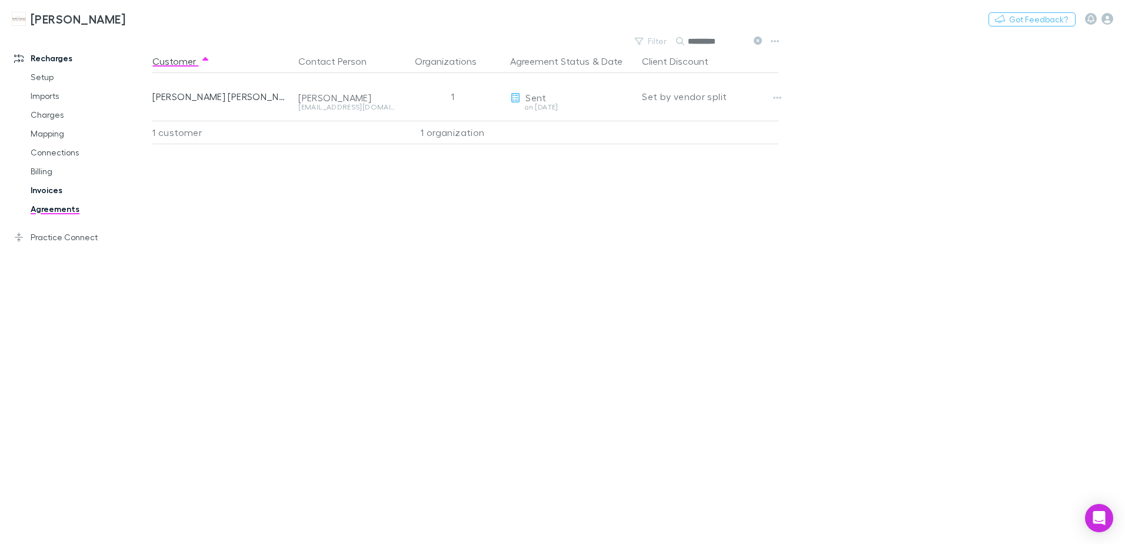
type input "*********"
click at [52, 188] on link "Invoices" at bounding box center [89, 190] width 140 height 19
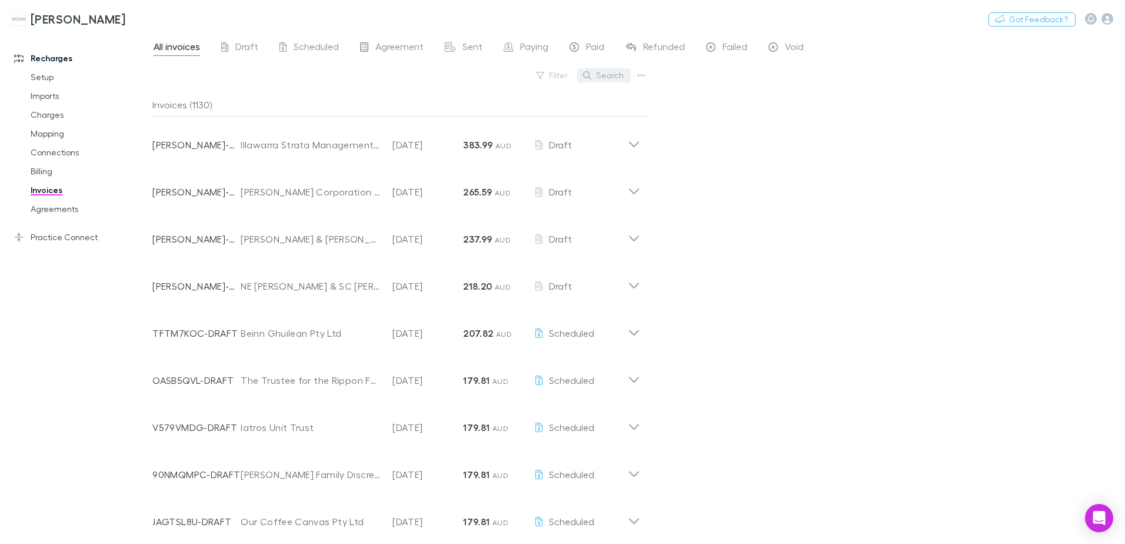
click at [604, 75] on button "Search" at bounding box center [604, 75] width 54 height 14
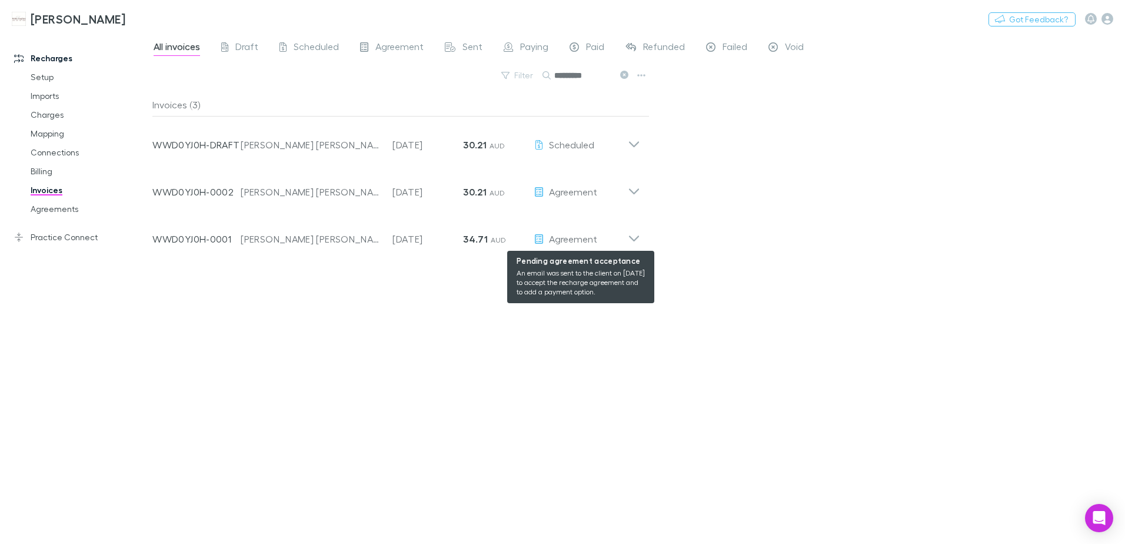
type input "*********"
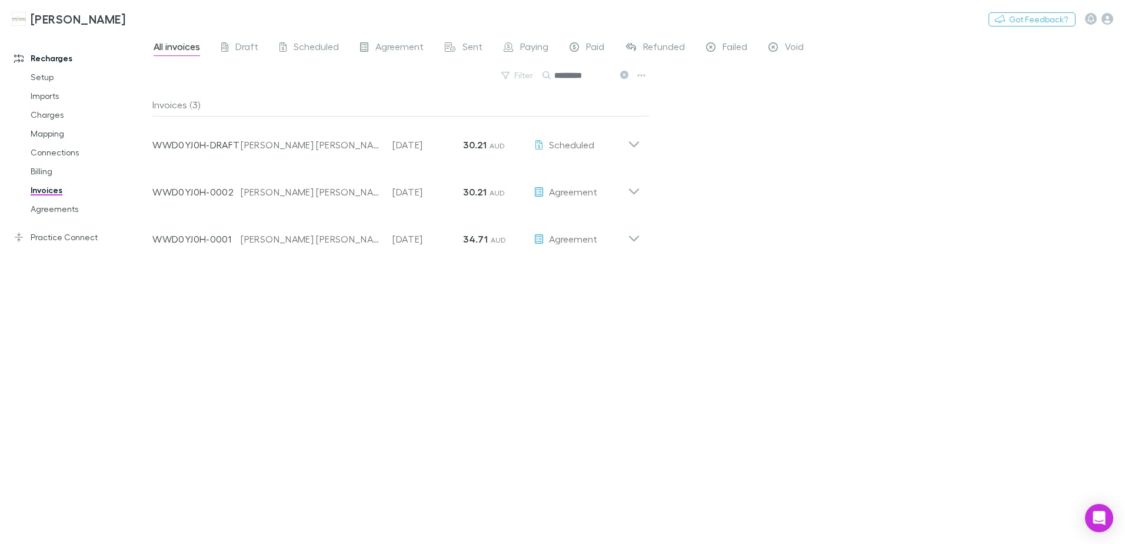
drag, startPoint x: 611, startPoint y: 325, endPoint x: 626, endPoint y: 277, distance: 51.0
click at [612, 325] on div "Invoices (3) Invoice Number WWD0YJ0H-DRAFT Customer Marcia Cleon Williamsz Invo…" at bounding box center [400, 313] width 497 height 441
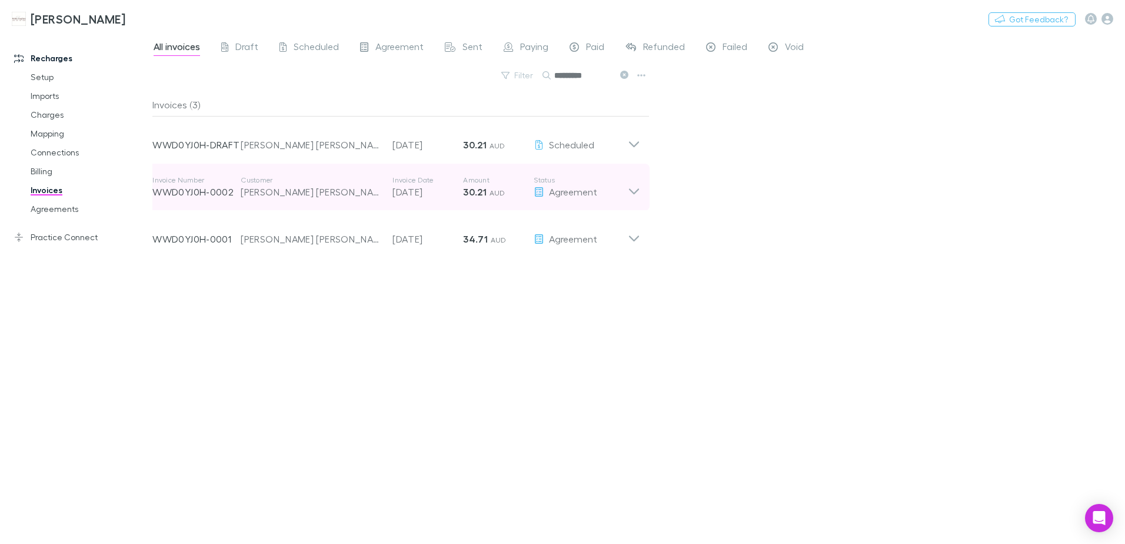
click at [637, 188] on icon at bounding box center [634, 187] width 12 height 24
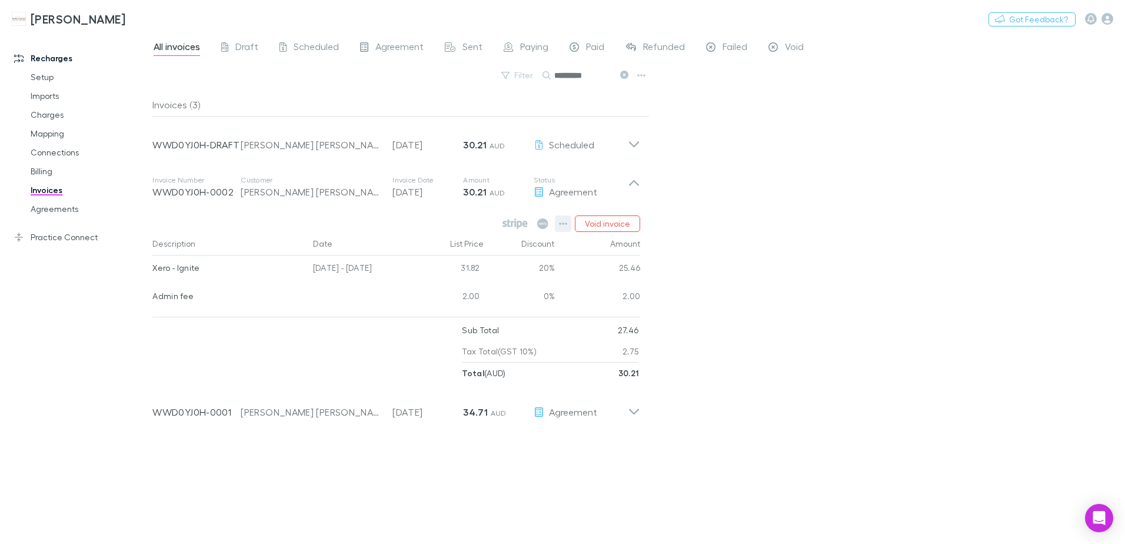
click at [561, 222] on icon "button" at bounding box center [563, 223] width 8 height 9
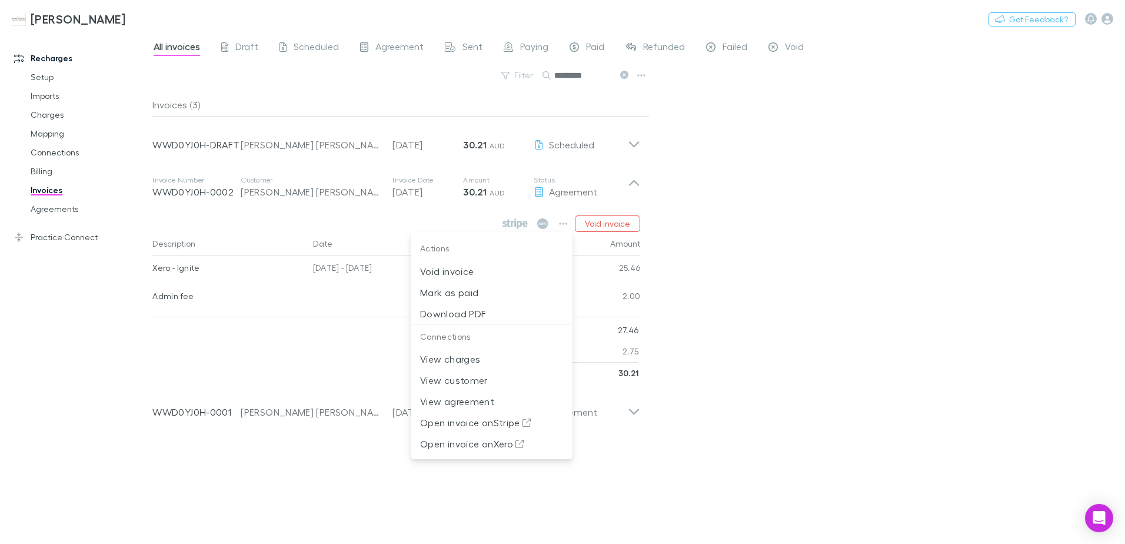
click at [799, 289] on div at bounding box center [562, 272] width 1125 height 544
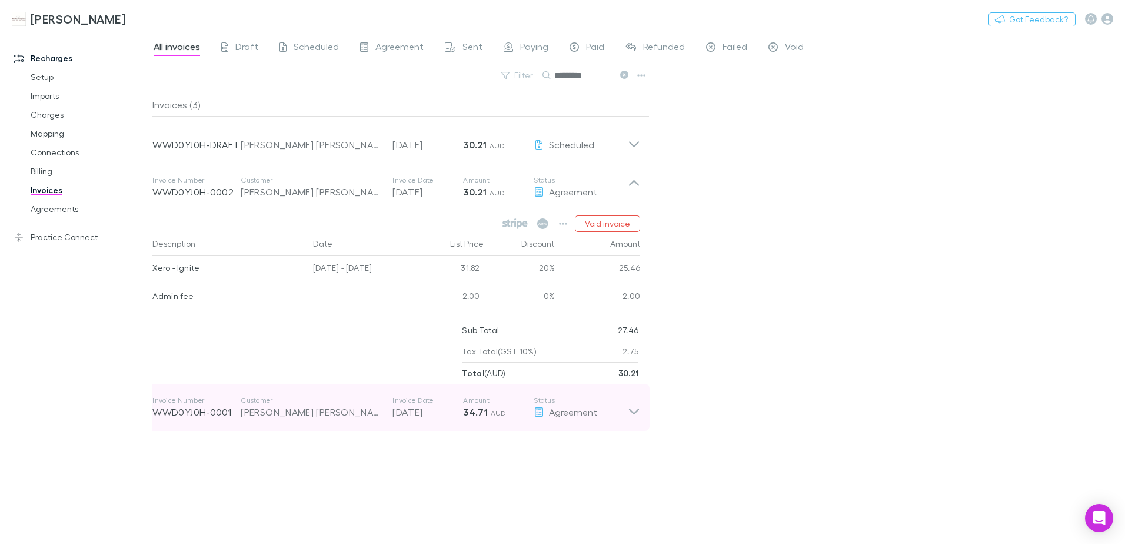
click at [633, 413] on icon at bounding box center [634, 411] width 10 height 6
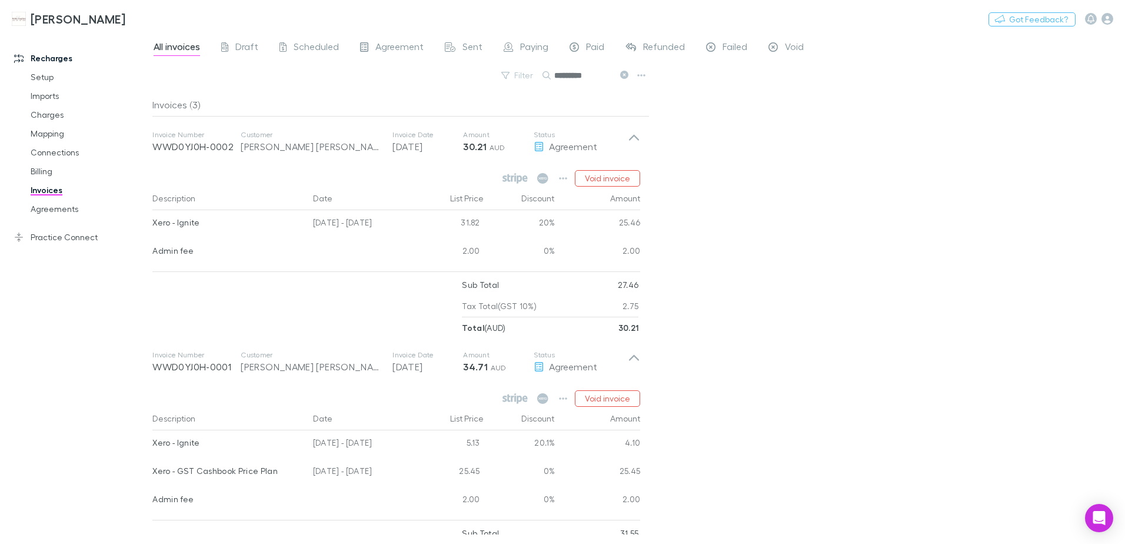
scroll to position [98, 0]
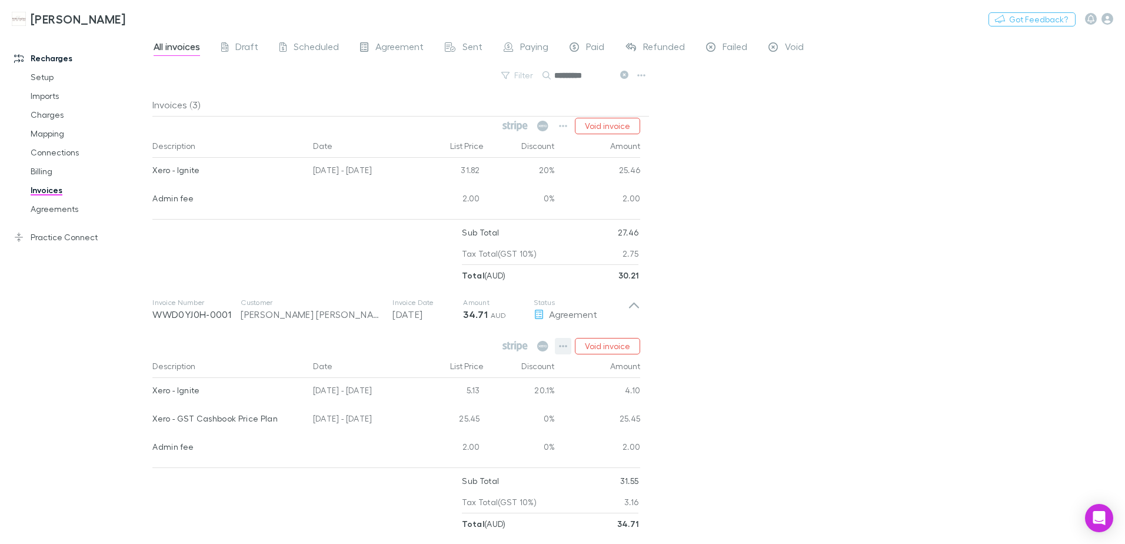
click at [566, 348] on icon "button" at bounding box center [563, 345] width 8 height 9
click at [473, 385] on p "Mark as paid" at bounding box center [491, 380] width 143 height 14
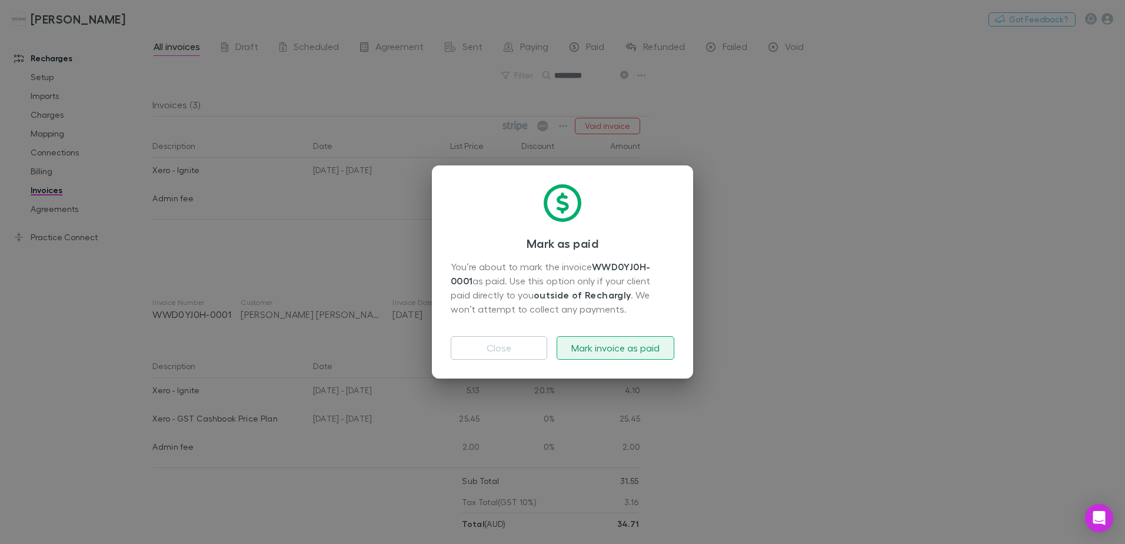
click at [608, 348] on button "Mark invoice as paid" at bounding box center [616, 348] width 118 height 24
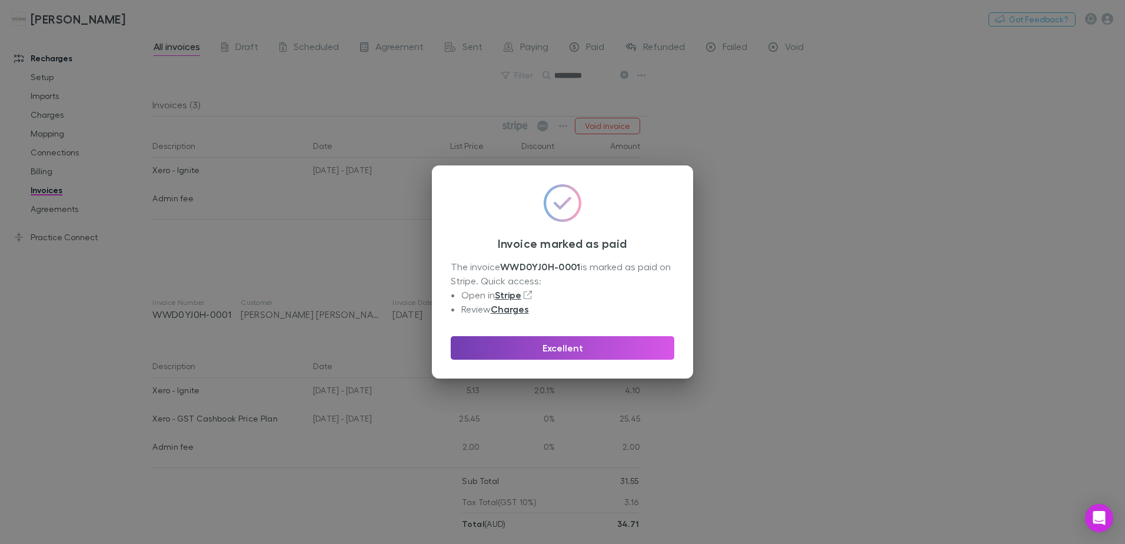
click at [610, 348] on button "Excellent" at bounding box center [563, 348] width 224 height 24
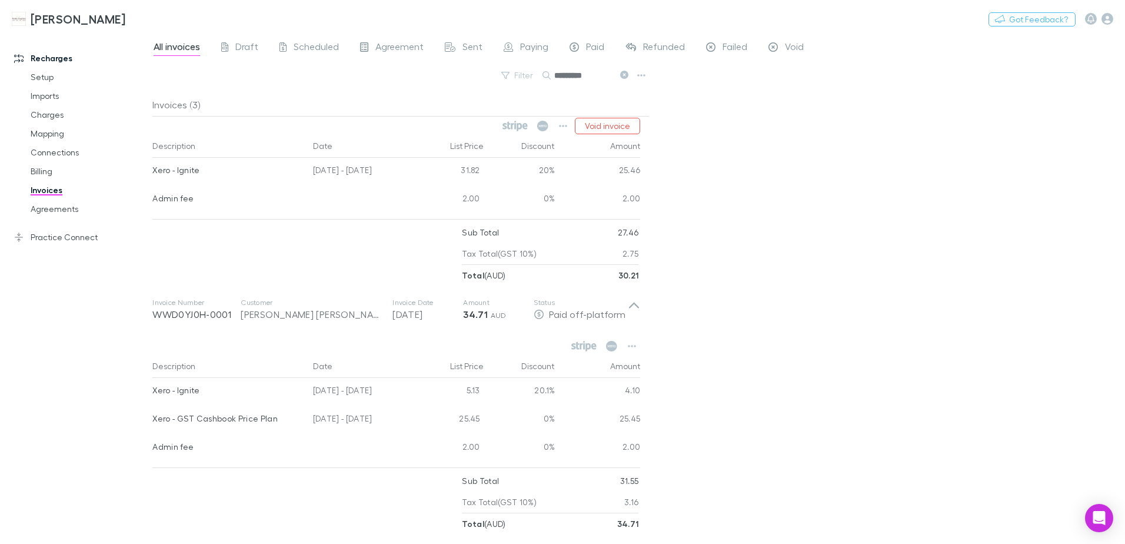
click at [729, 165] on div "All invoices Draft Scheduled Agreement Sent Paying Paid Refunded Failed Void Fi…" at bounding box center [638, 288] width 973 height 511
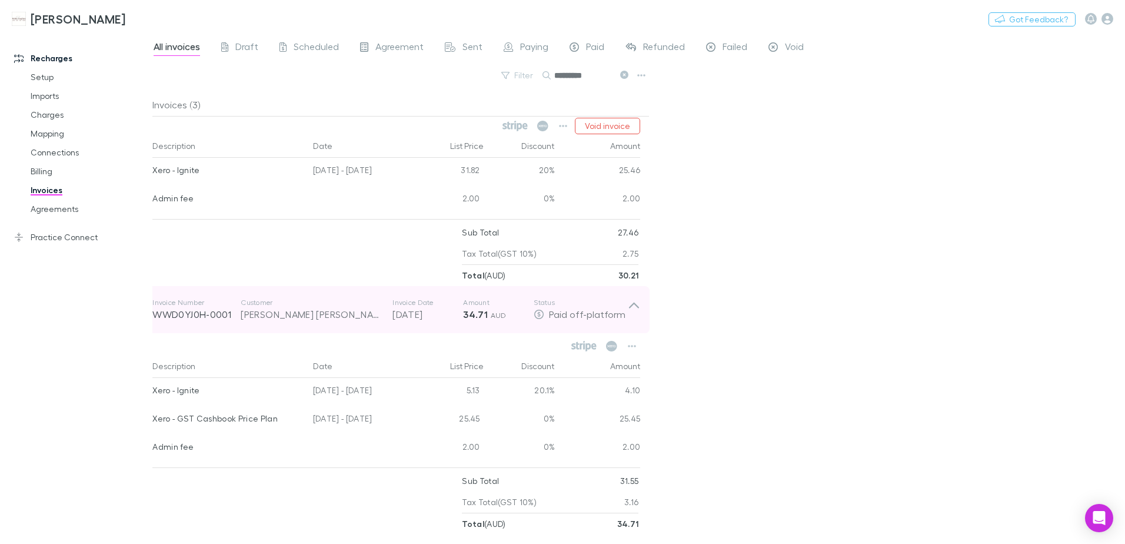
click at [634, 307] on icon at bounding box center [634, 310] width 12 height 24
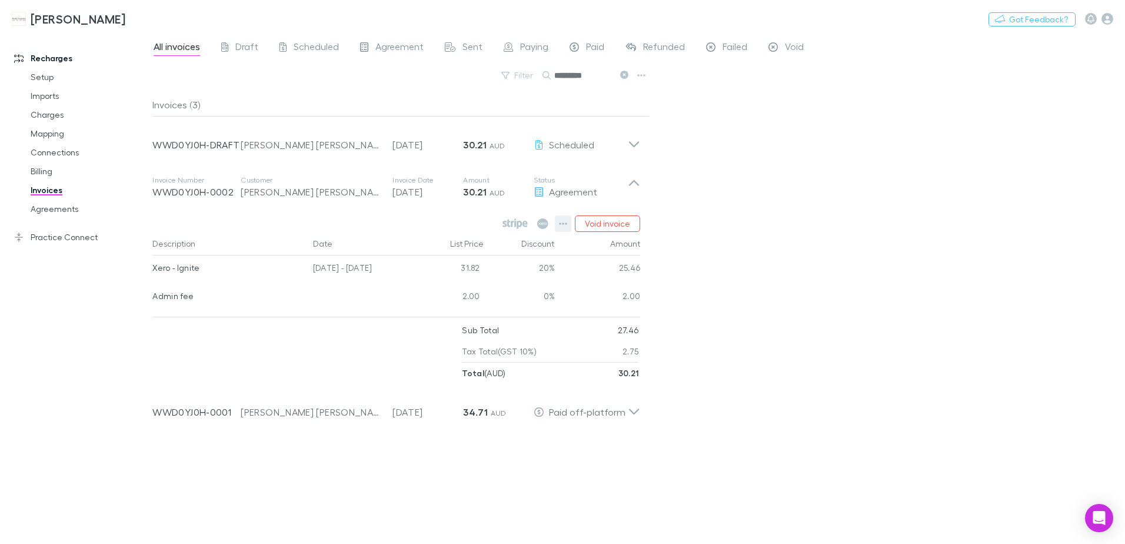
click at [556, 222] on button "button" at bounding box center [563, 223] width 16 height 16
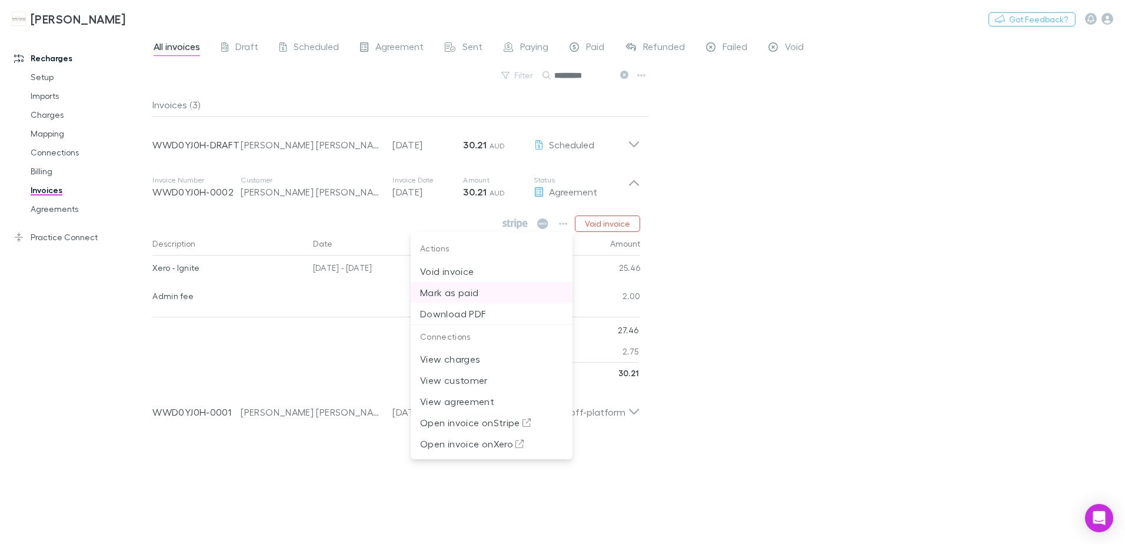
click at [483, 291] on p "Mark as paid" at bounding box center [491, 292] width 143 height 14
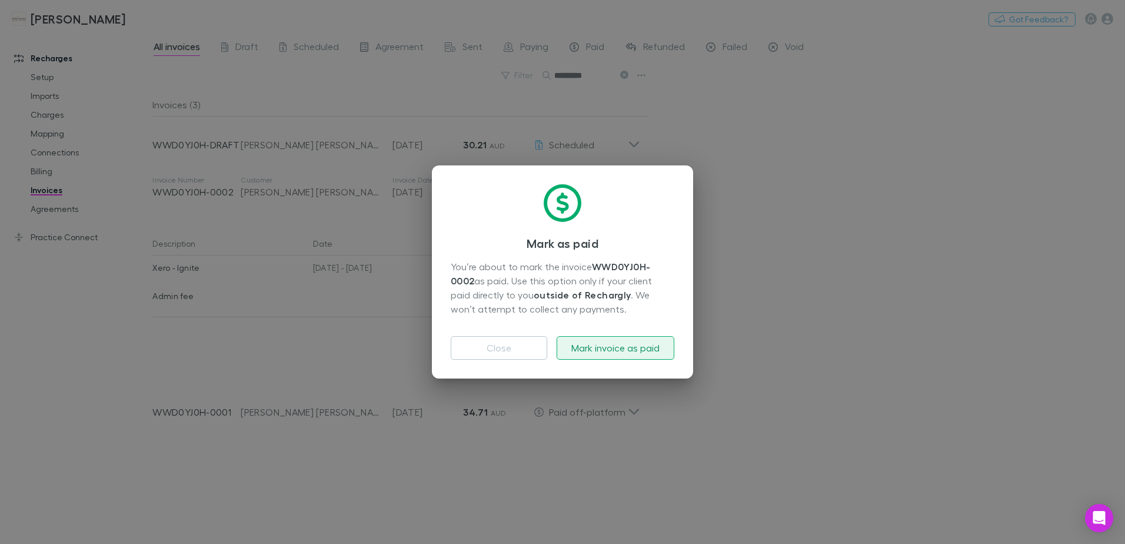
click at [608, 347] on button "Mark invoice as paid" at bounding box center [616, 348] width 118 height 24
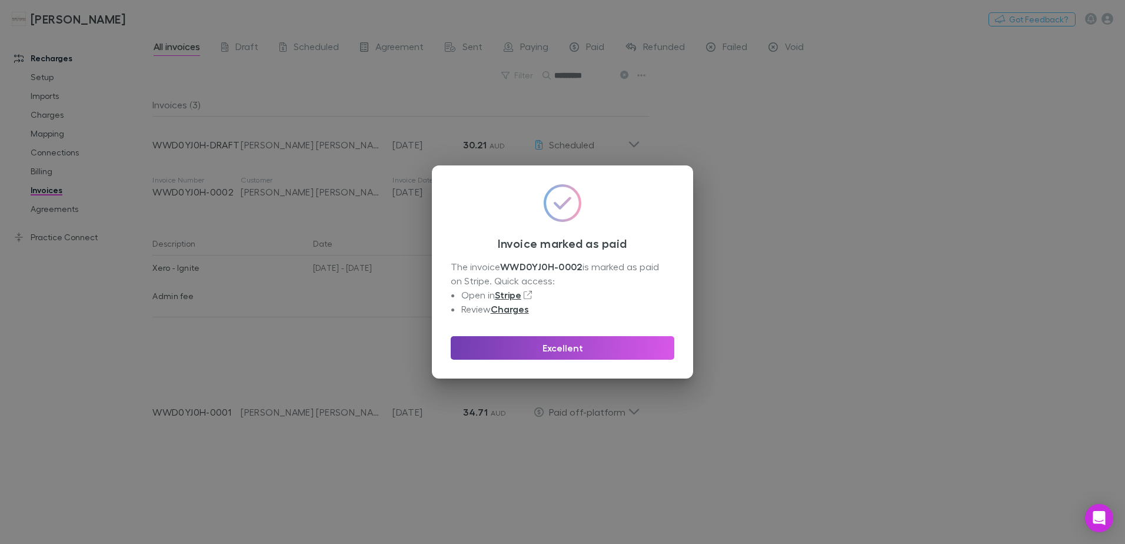
click at [639, 351] on button "Excellent" at bounding box center [563, 348] width 224 height 24
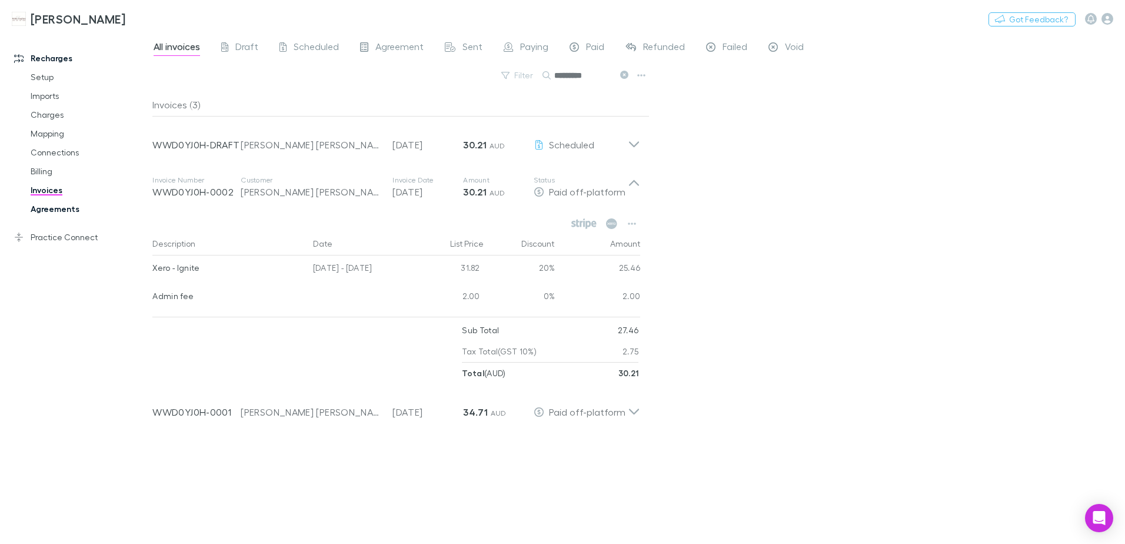
click at [55, 207] on link "Agreements" at bounding box center [89, 208] width 140 height 19
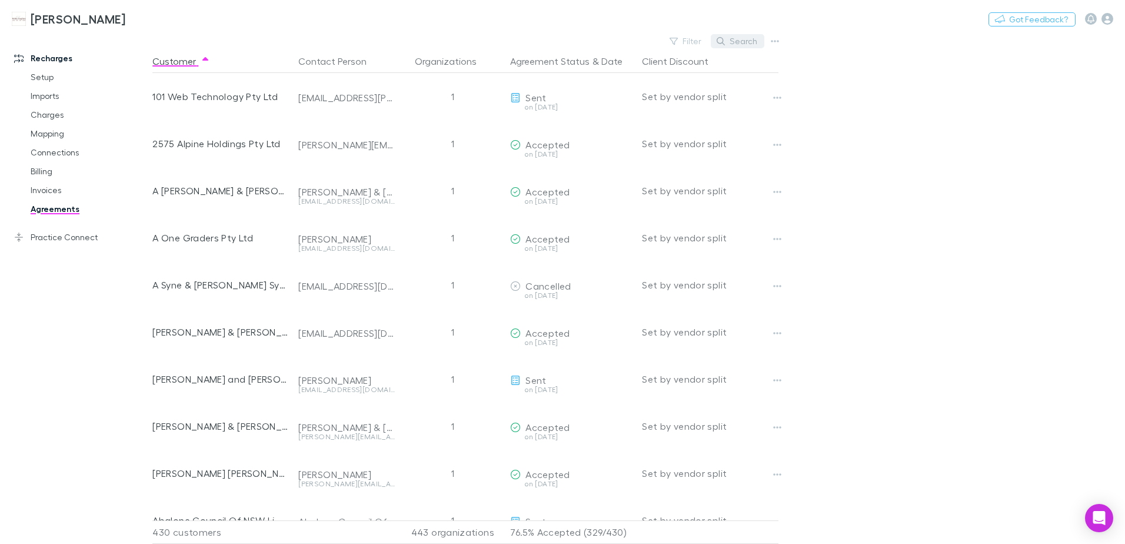
click at [734, 42] on button "Search" at bounding box center [738, 41] width 54 height 14
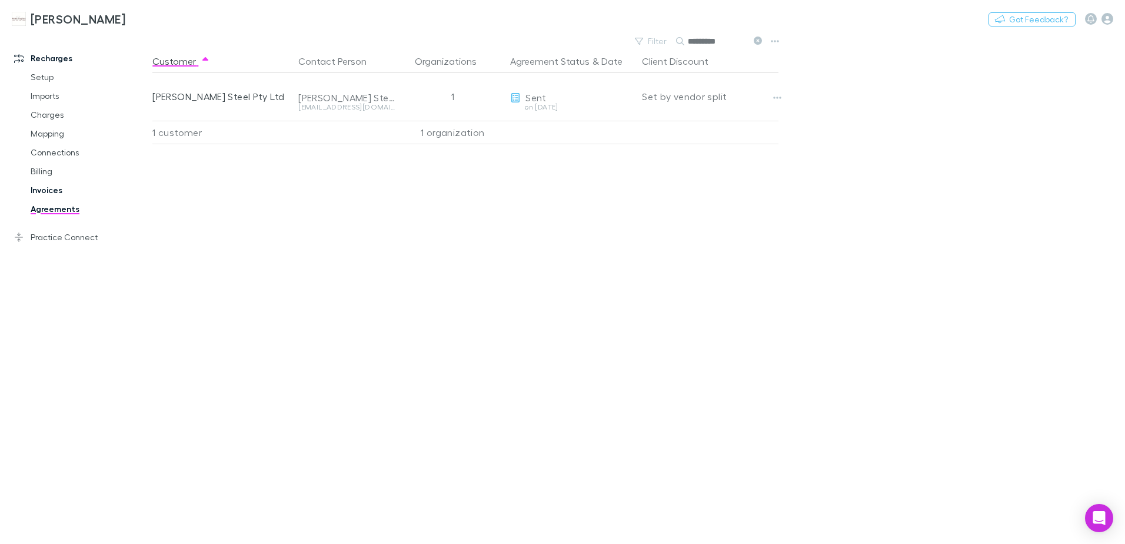
type input "*********"
click at [45, 190] on link "Invoices" at bounding box center [89, 190] width 140 height 19
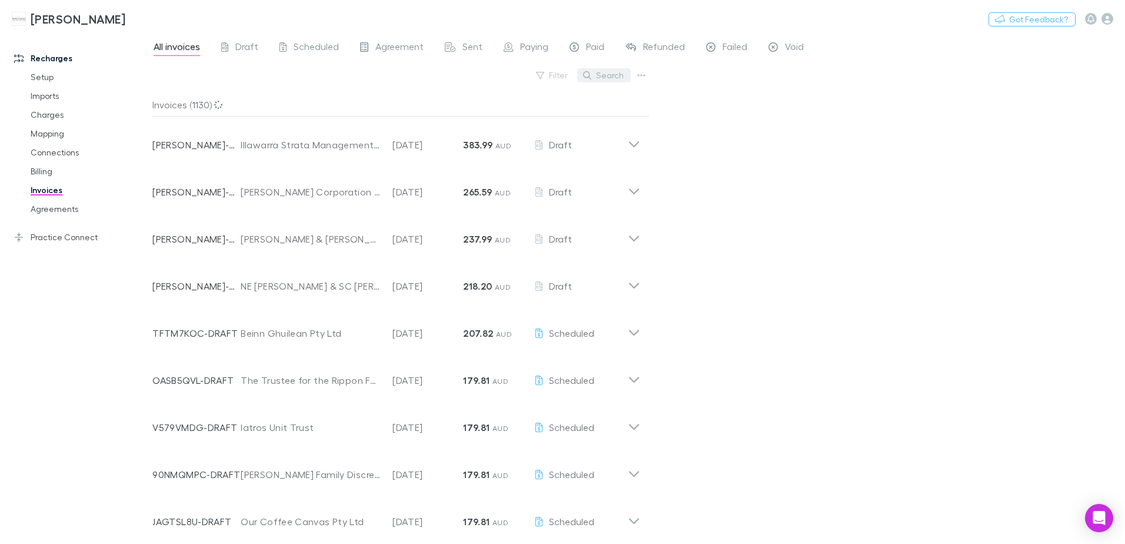
click at [606, 73] on button "Search" at bounding box center [604, 75] width 54 height 14
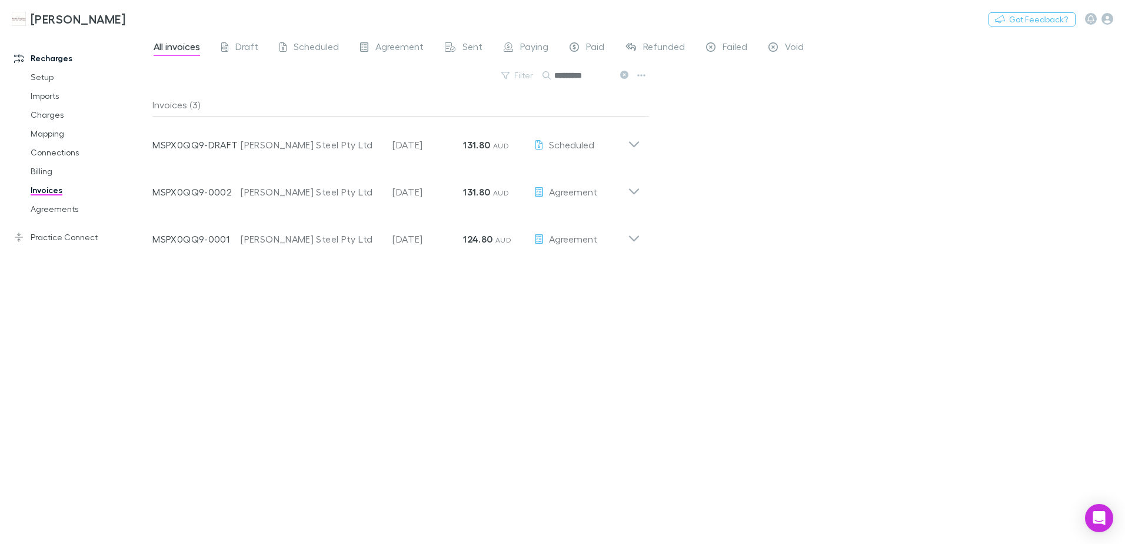
type input "*********"
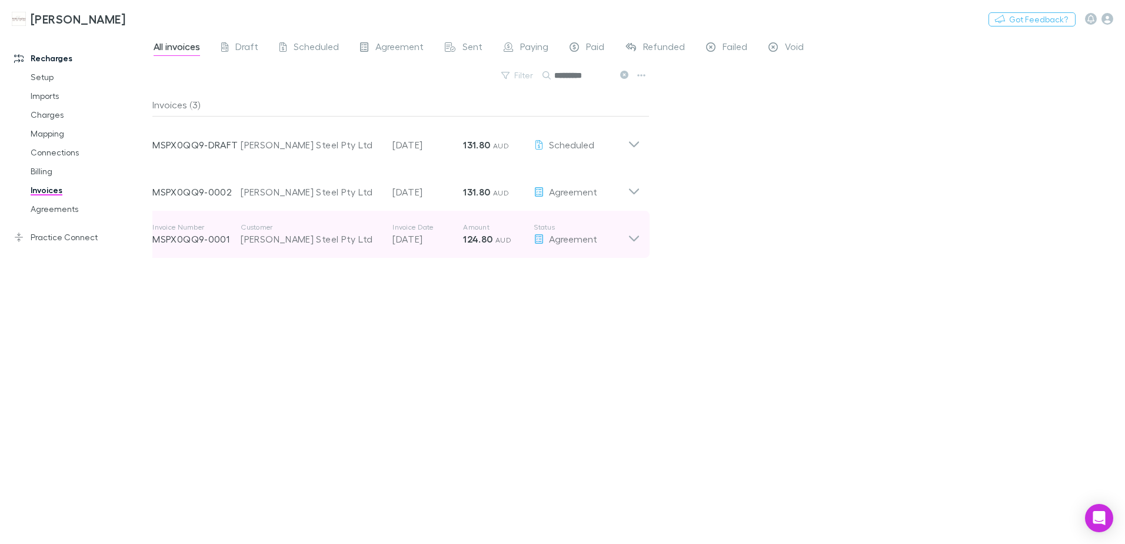
click at [637, 238] on icon at bounding box center [634, 238] width 10 height 6
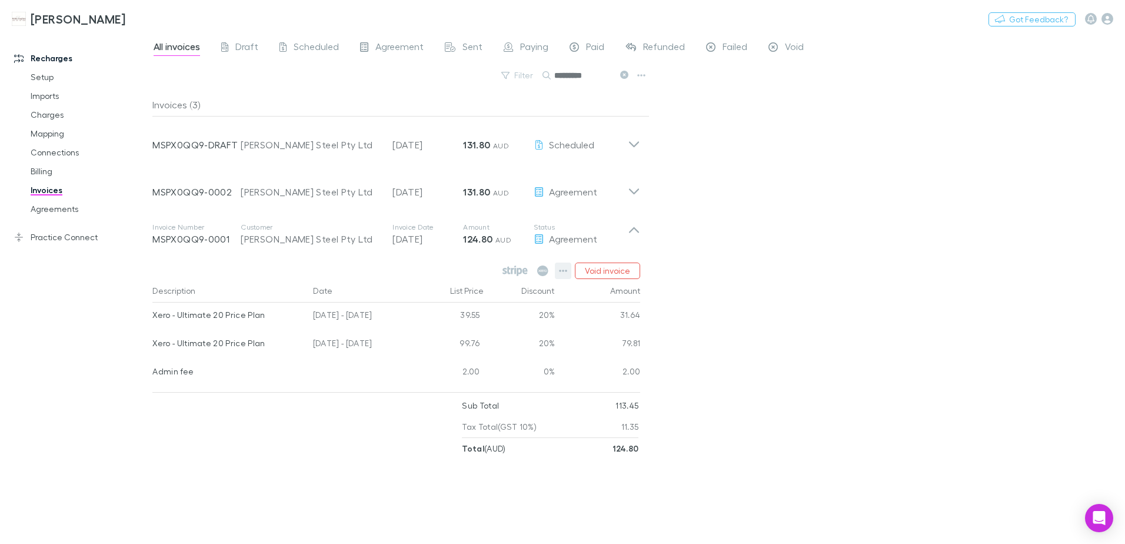
click at [563, 272] on icon "button" at bounding box center [563, 270] width 8 height 9
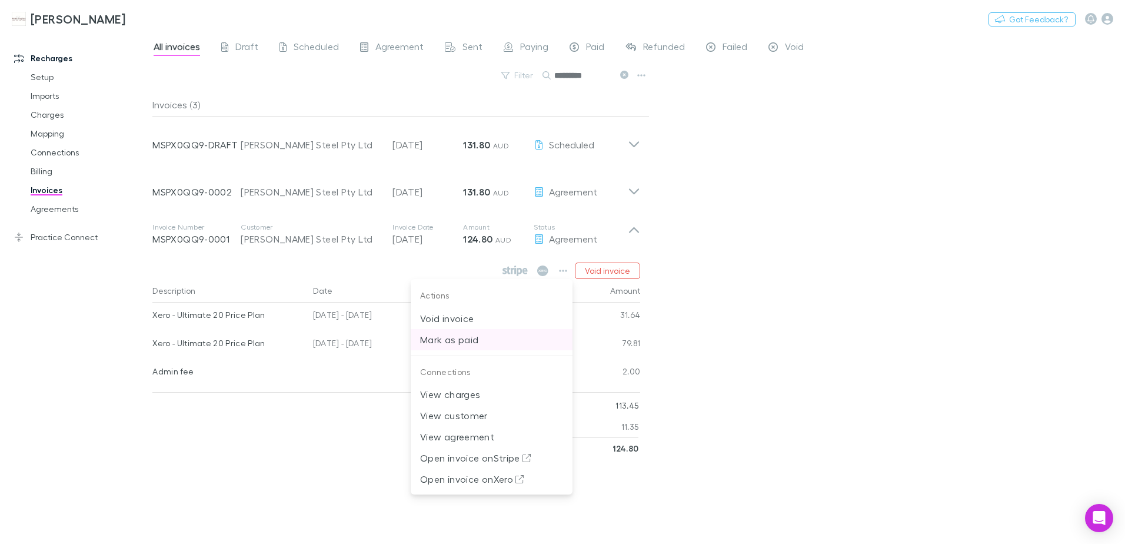
click at [490, 341] on p "Mark as paid" at bounding box center [491, 339] width 143 height 14
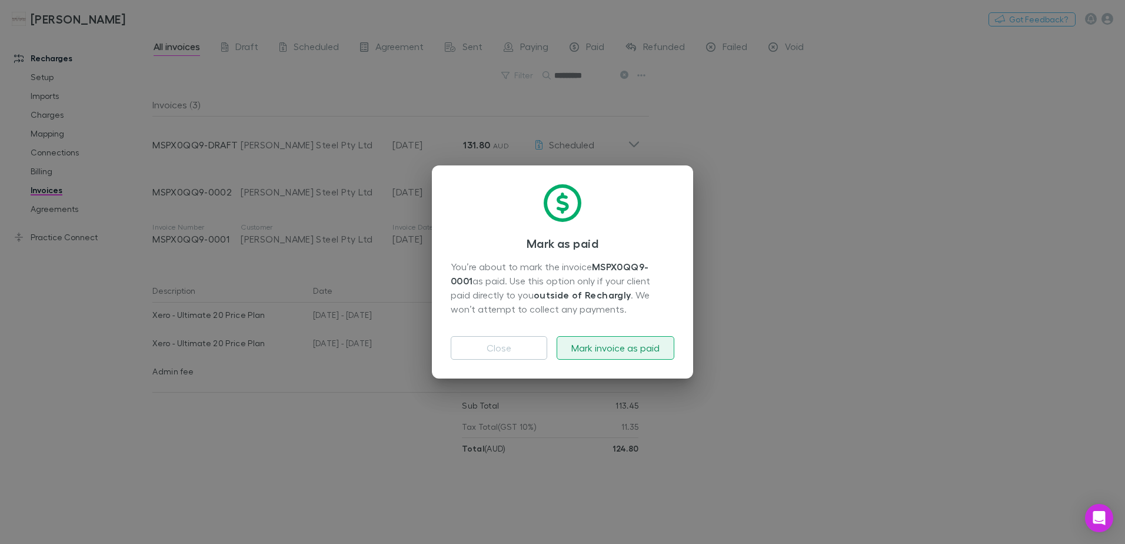
click at [600, 345] on button "Mark invoice as paid" at bounding box center [616, 348] width 118 height 24
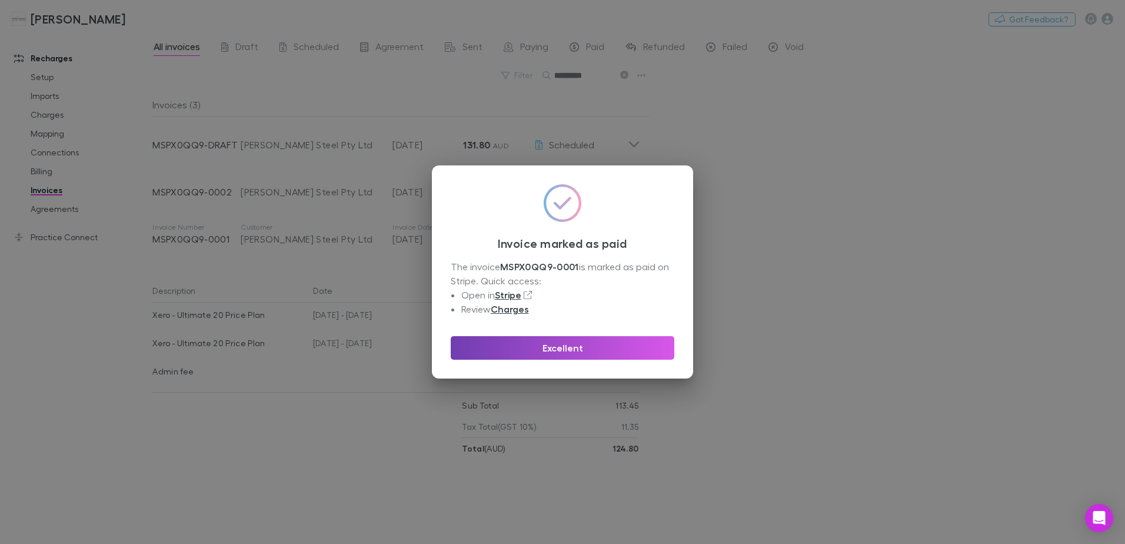
click at [600, 345] on button "Excellent" at bounding box center [563, 348] width 224 height 24
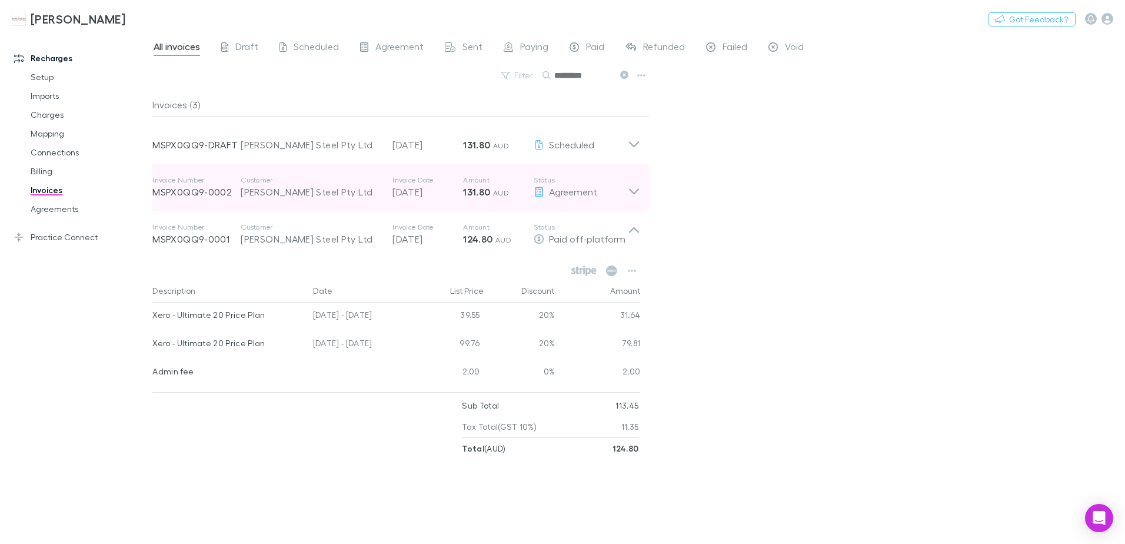
click at [640, 187] on icon at bounding box center [634, 187] width 12 height 24
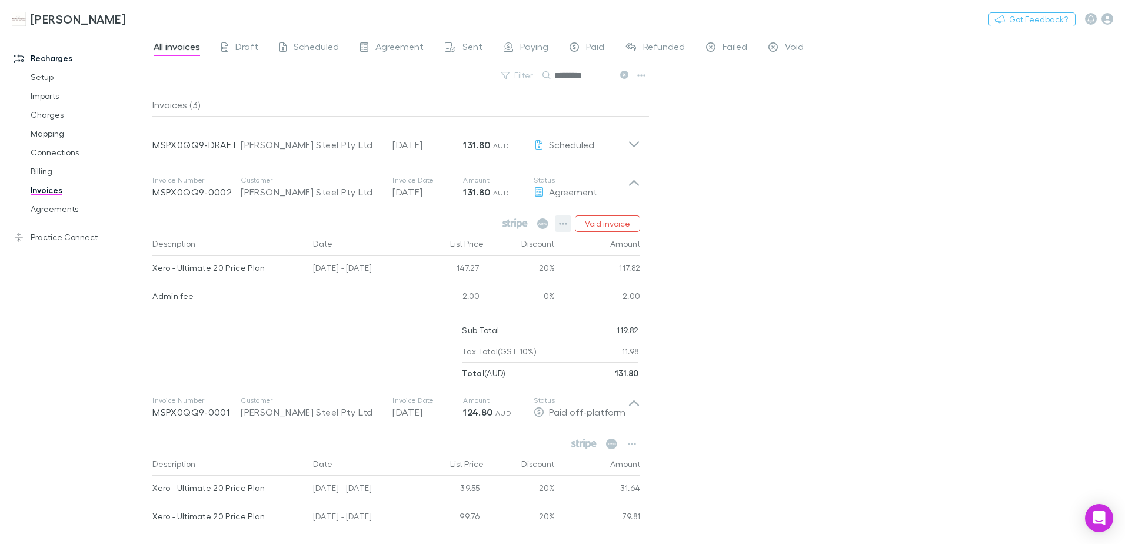
click at [564, 226] on icon "button" at bounding box center [563, 223] width 8 height 9
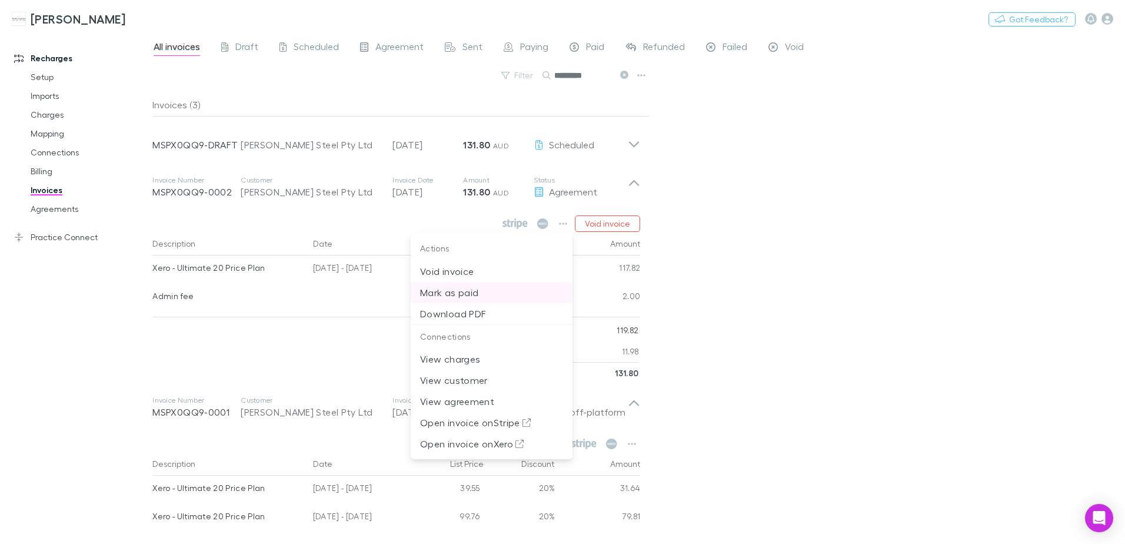
click at [458, 295] on p "Mark as paid" at bounding box center [491, 292] width 143 height 14
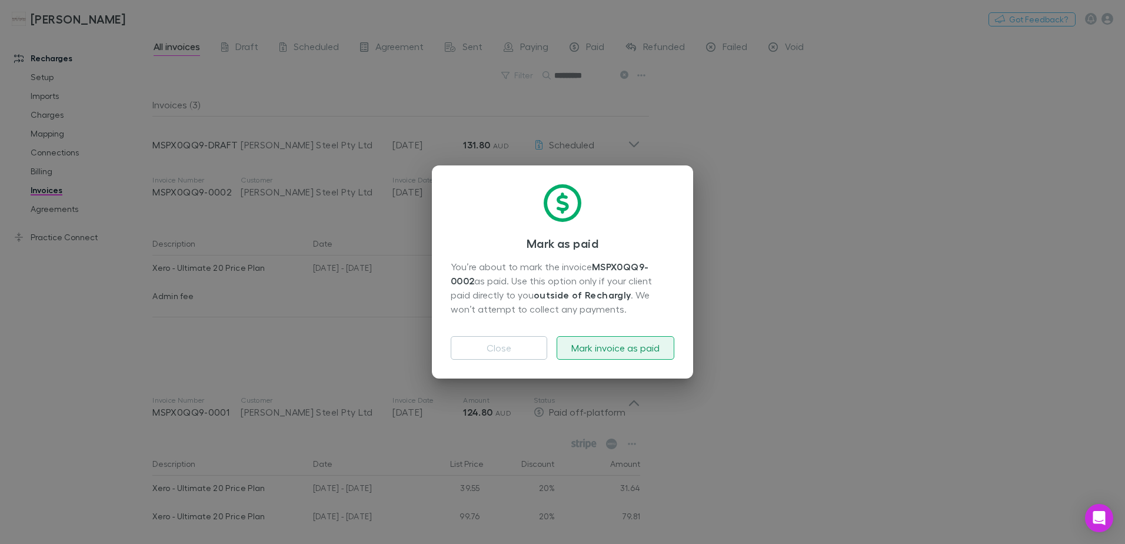
click at [593, 347] on button "Mark invoice as paid" at bounding box center [616, 348] width 118 height 24
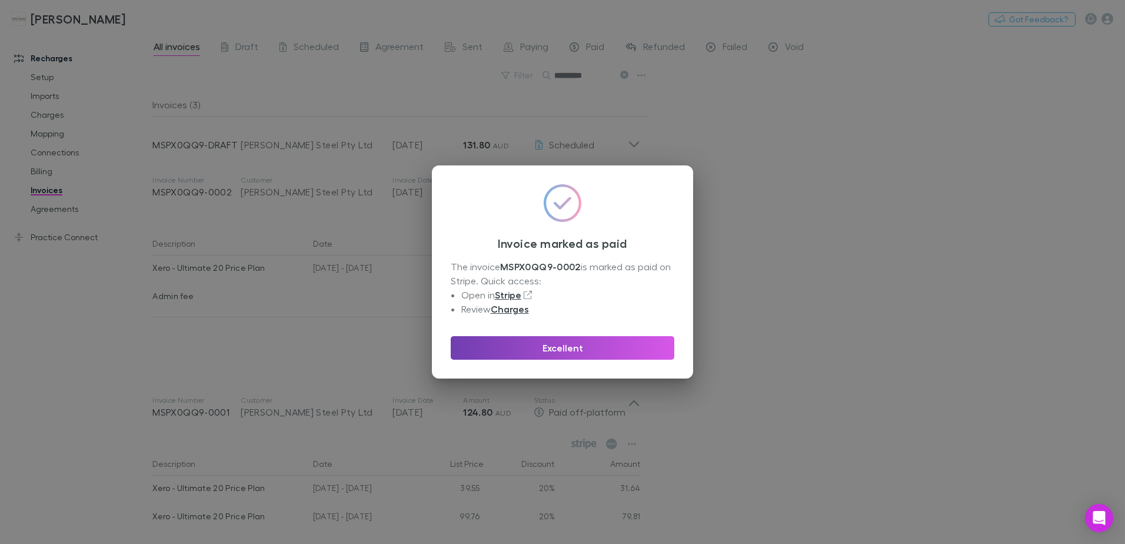
click at [593, 347] on button "Excellent" at bounding box center [563, 348] width 224 height 24
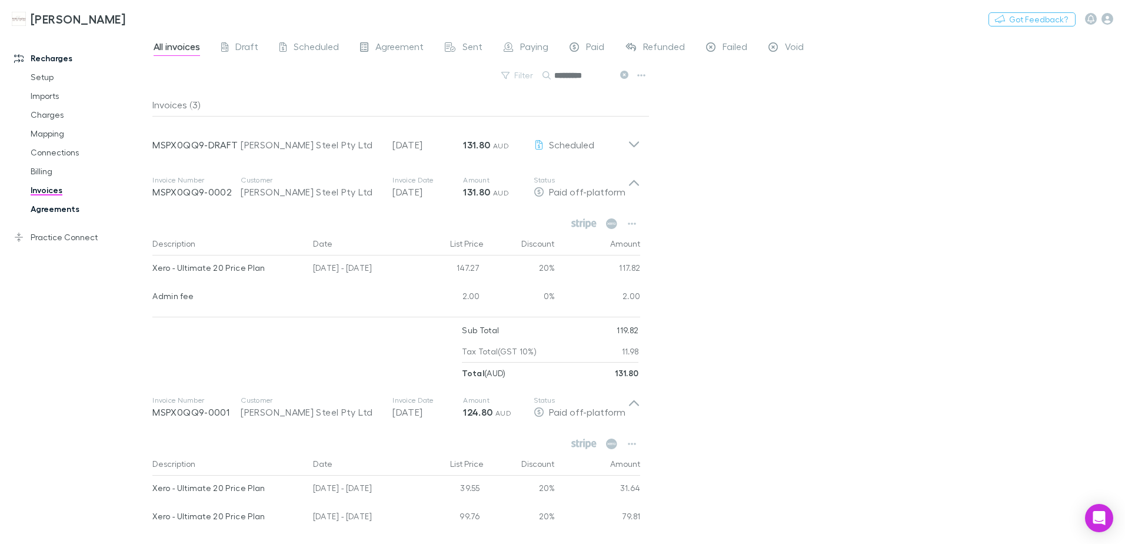
click at [65, 209] on link "Agreements" at bounding box center [89, 208] width 140 height 19
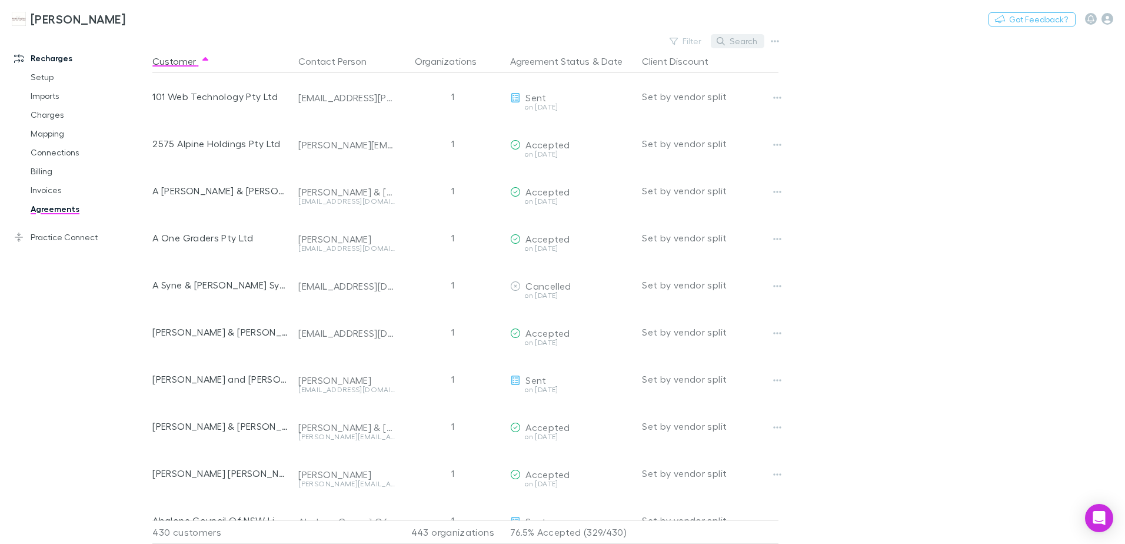
click at [747, 45] on button "Search" at bounding box center [738, 41] width 54 height 14
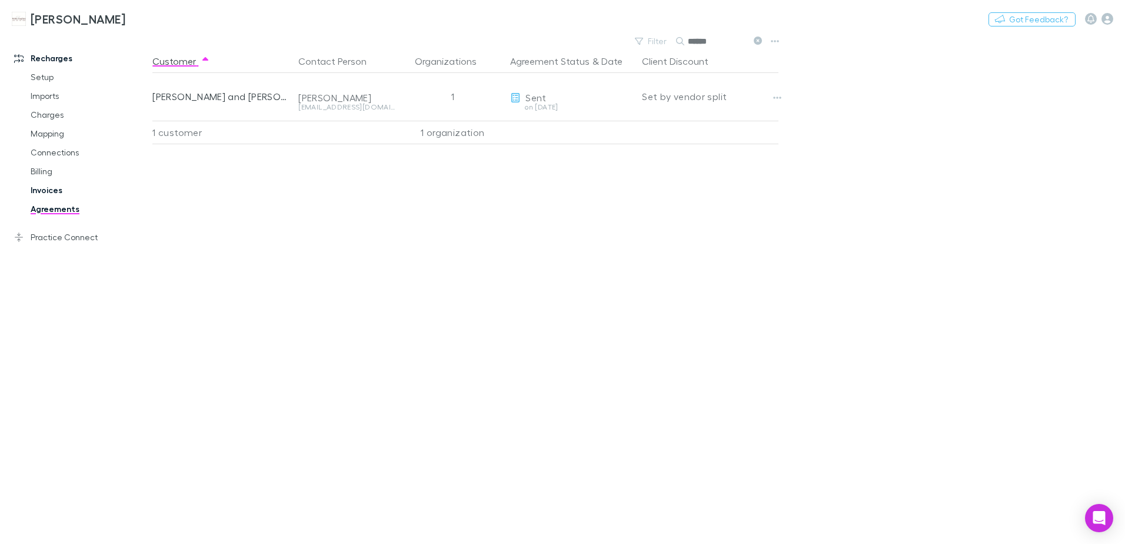
type input "******"
click at [36, 192] on link "Invoices" at bounding box center [89, 190] width 140 height 19
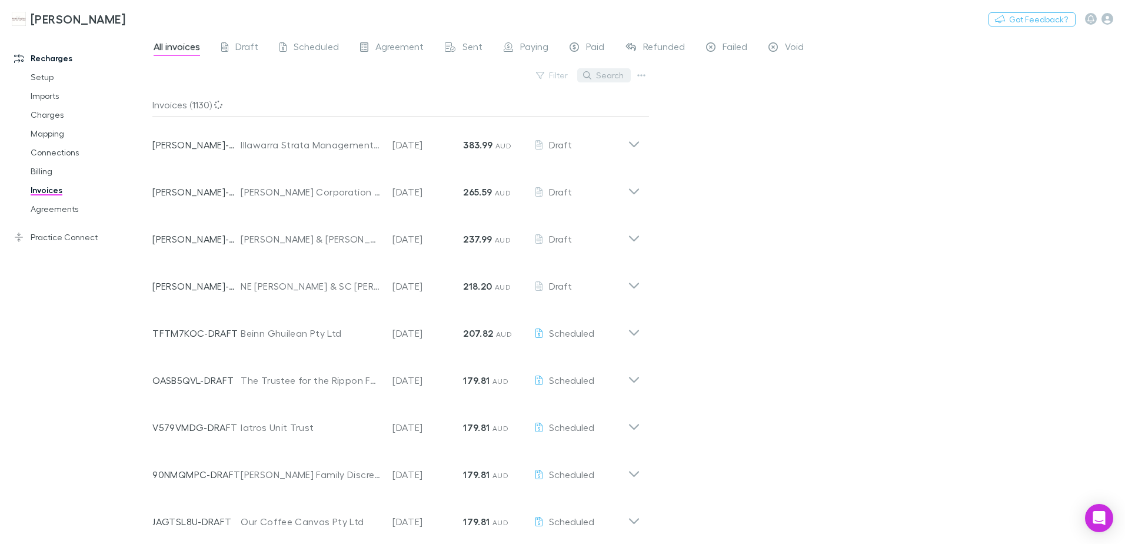
click at [620, 82] on button "Search" at bounding box center [604, 75] width 54 height 14
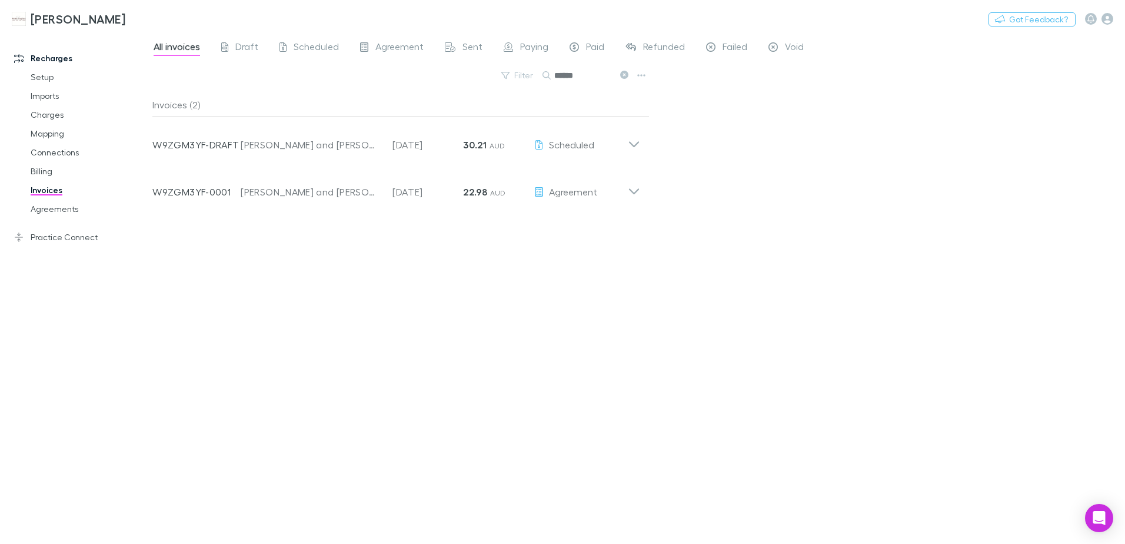
type input "******"
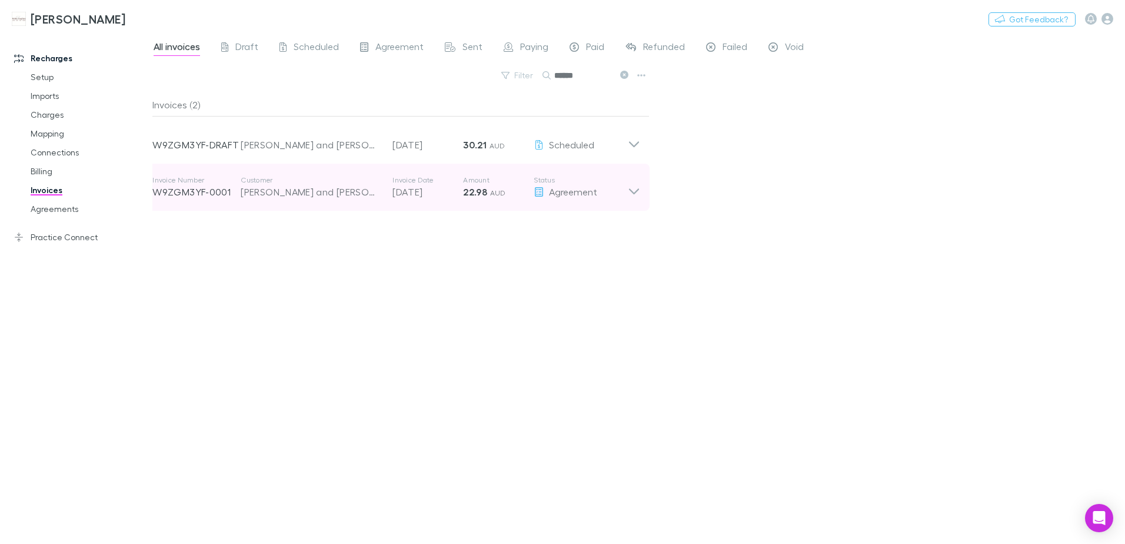
click at [624, 203] on div "Invoice Number W9ZGM3YF-0001 Customer A.M Curtis and D.B Jackson Invoice Date 0…" at bounding box center [389, 187] width 475 height 42
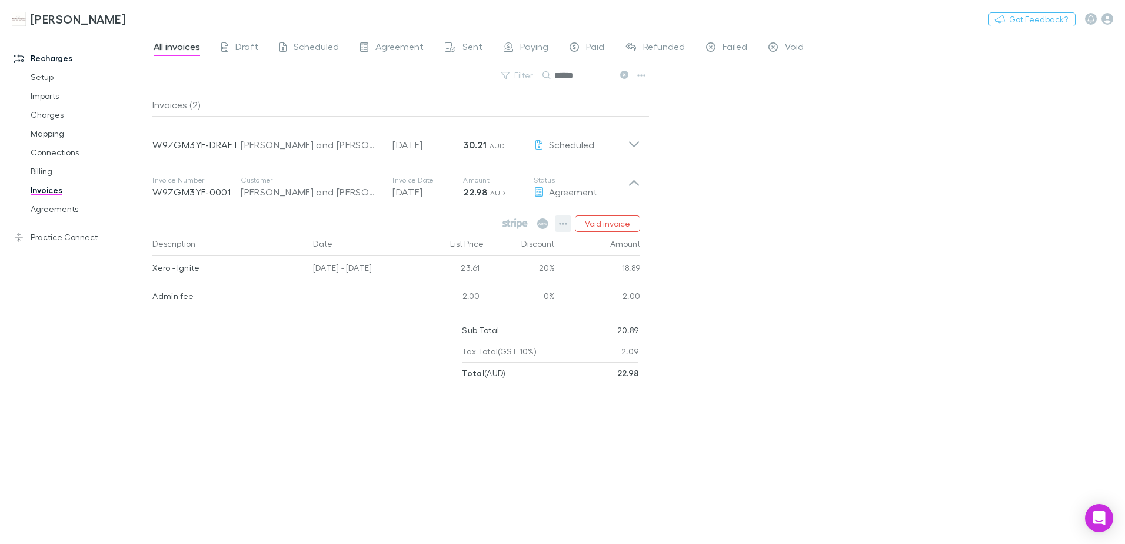
click at [565, 223] on icon "button" at bounding box center [564, 223] width 8 height 2
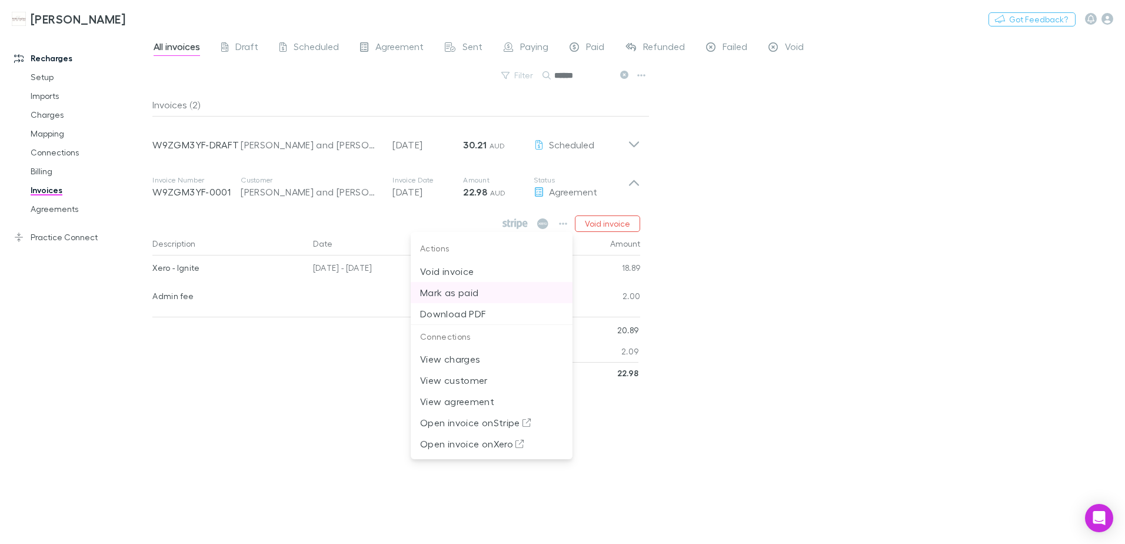
click at [455, 292] on p "Mark as paid" at bounding box center [491, 292] width 143 height 14
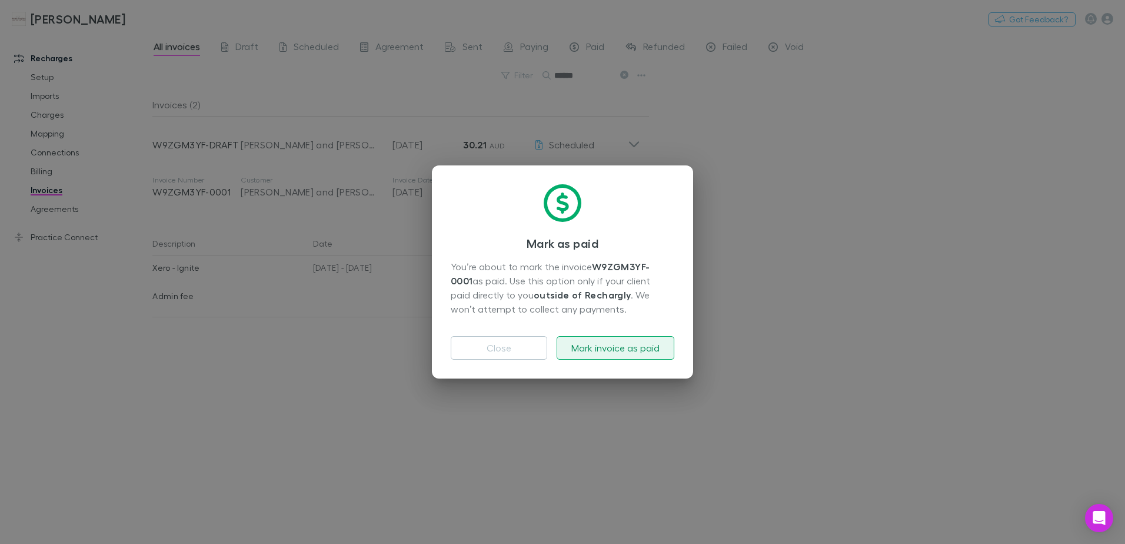
click at [613, 349] on button "Mark invoice as paid" at bounding box center [616, 348] width 118 height 24
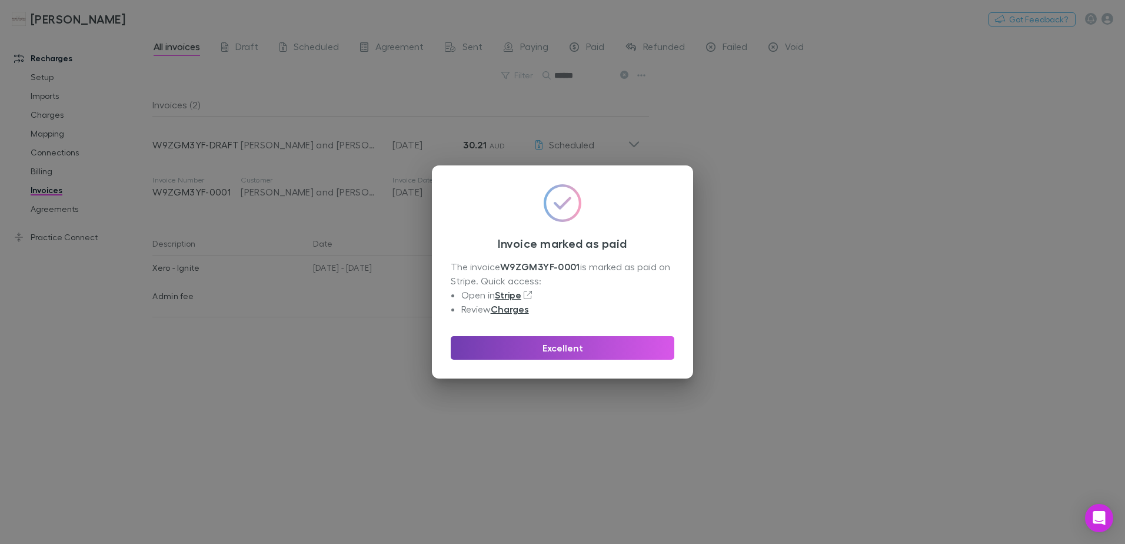
click at [587, 354] on button "Excellent" at bounding box center [563, 348] width 224 height 24
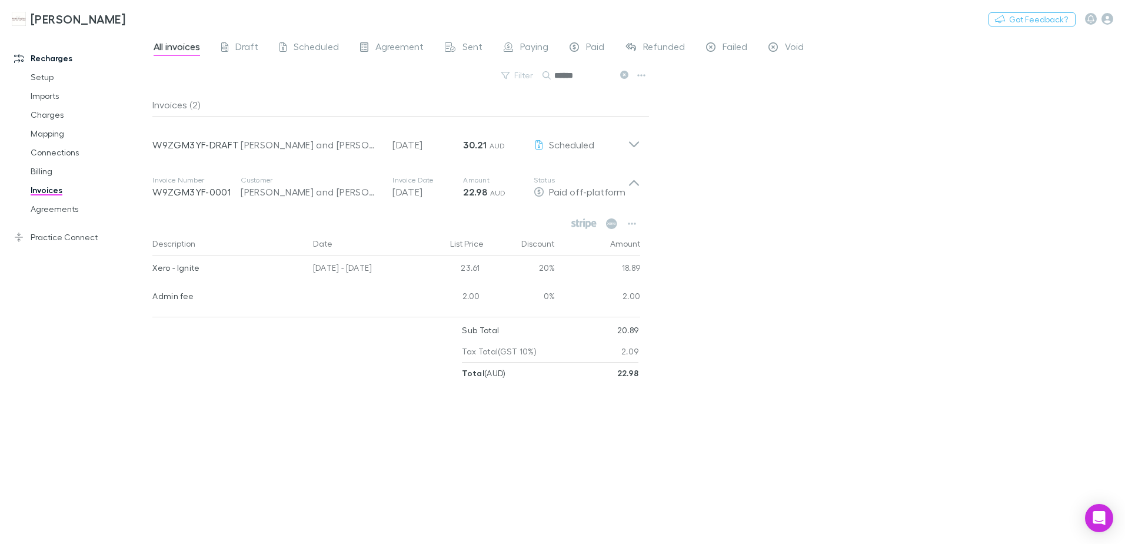
drag, startPoint x: 625, startPoint y: 75, endPoint x: 581, endPoint y: 84, distance: 44.3
click at [625, 75] on icon at bounding box center [624, 75] width 8 height 8
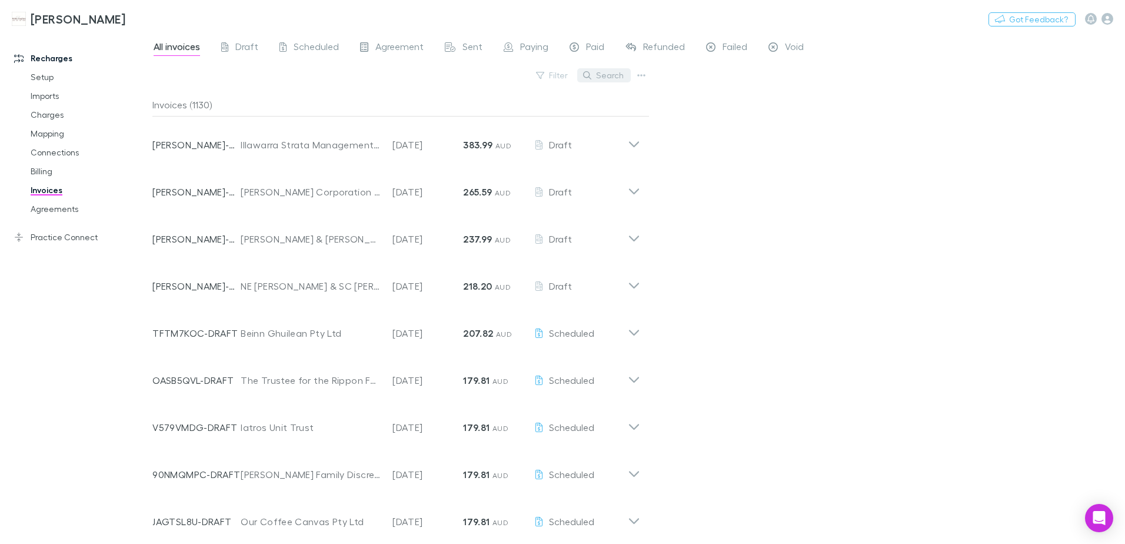
click at [593, 76] on button "Search" at bounding box center [604, 75] width 54 height 14
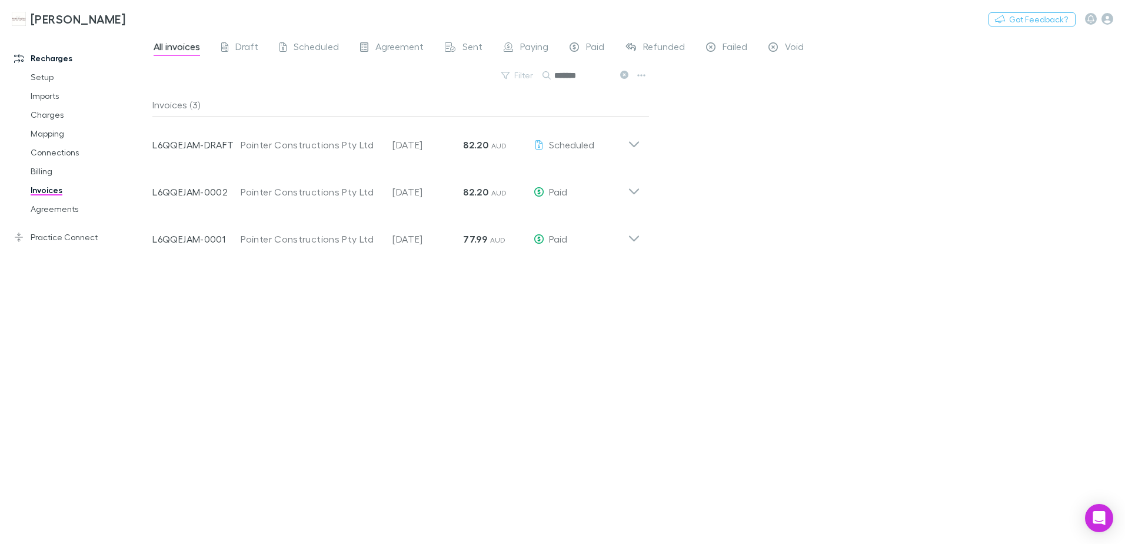
type input "*******"
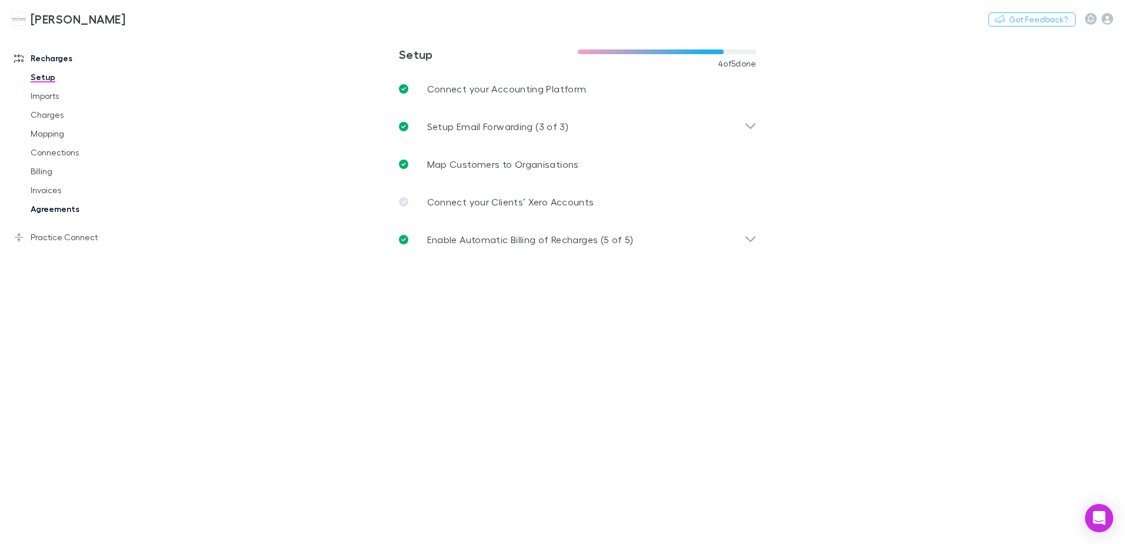
click at [35, 206] on link "Agreements" at bounding box center [89, 208] width 140 height 19
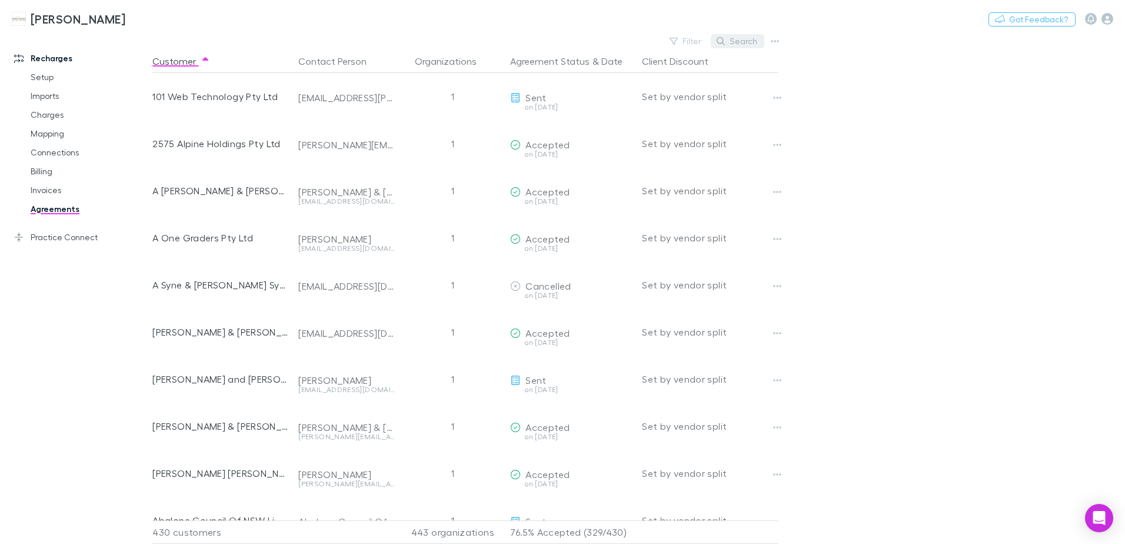
click at [735, 44] on button "Search" at bounding box center [738, 41] width 54 height 14
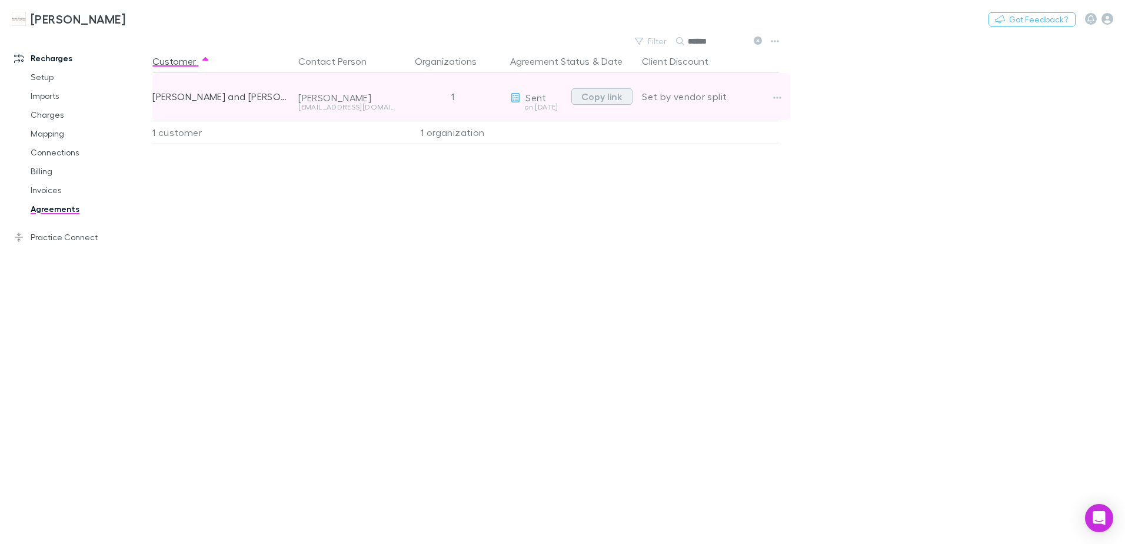
click at [600, 95] on button "Copy link" at bounding box center [601, 96] width 61 height 16
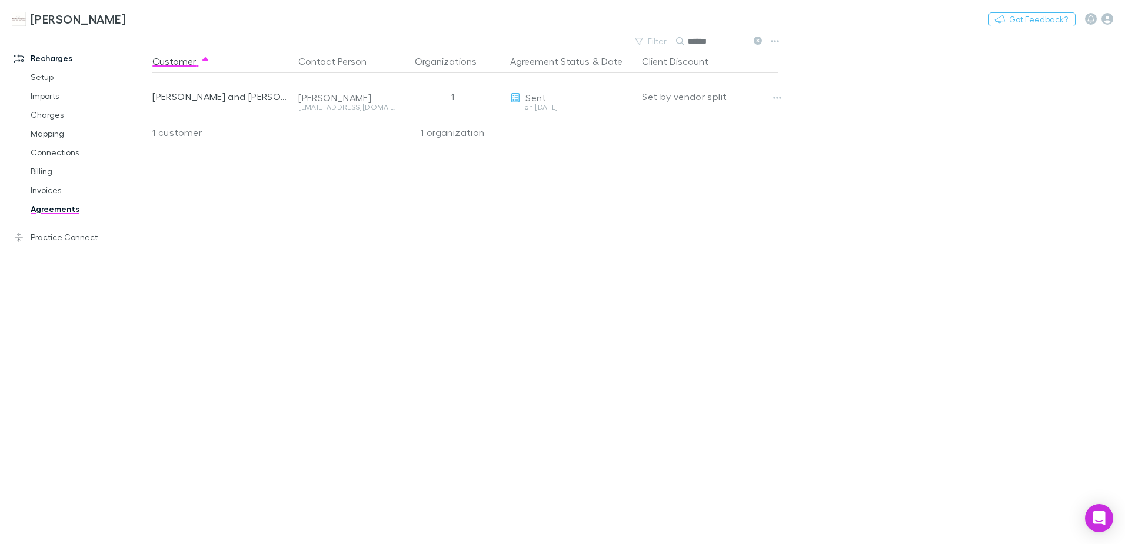
click at [760, 39] on icon at bounding box center [758, 40] width 8 height 8
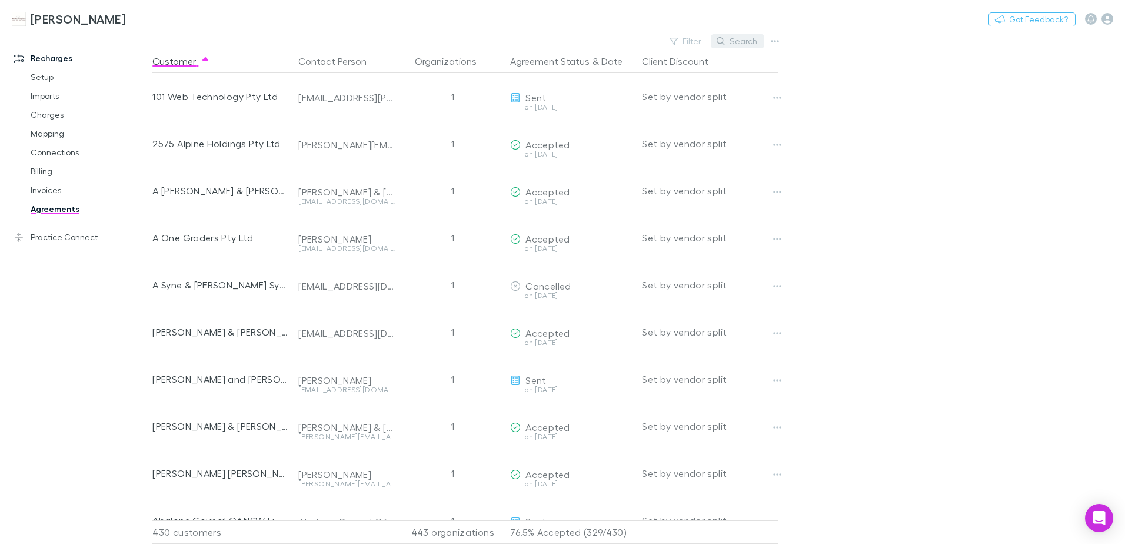
click at [723, 41] on icon "button" at bounding box center [721, 41] width 8 height 8
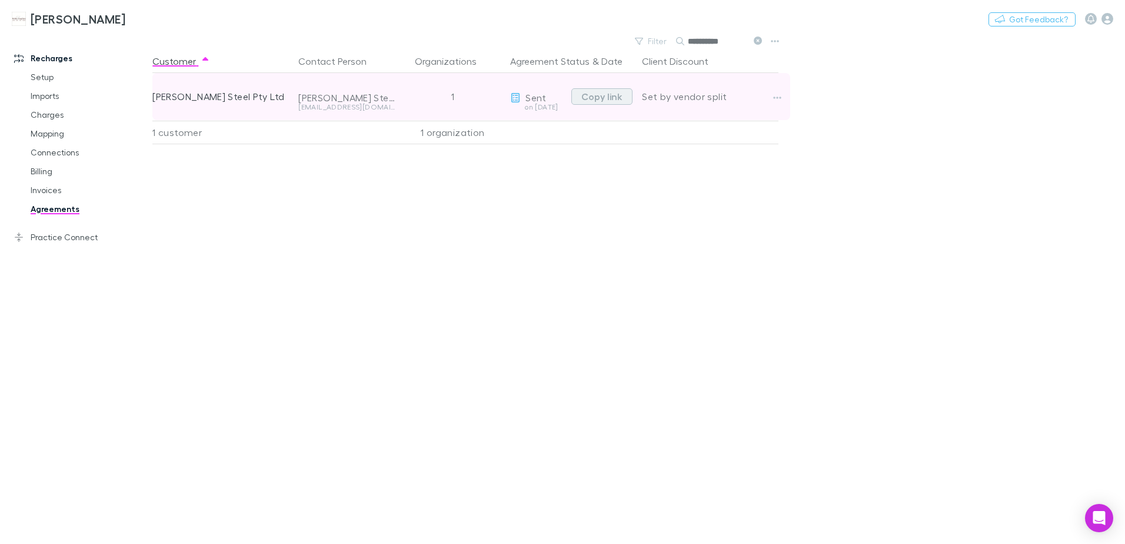
type input "*********"
click at [600, 96] on button "Copy link" at bounding box center [601, 96] width 61 height 16
